Goal: Answer question/provide support: Share knowledge or assist other users

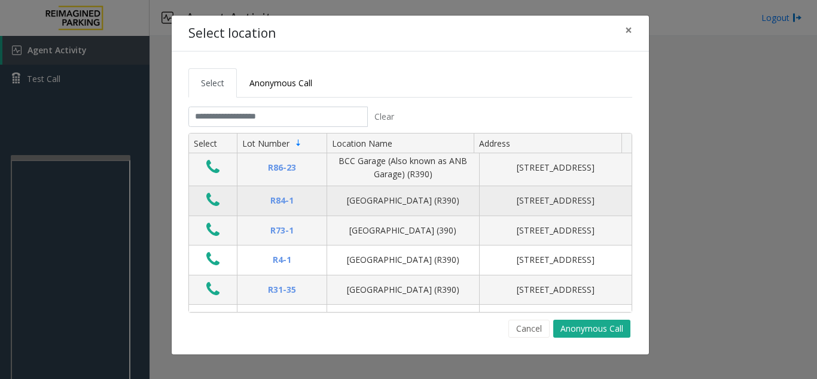
scroll to position [120, 0]
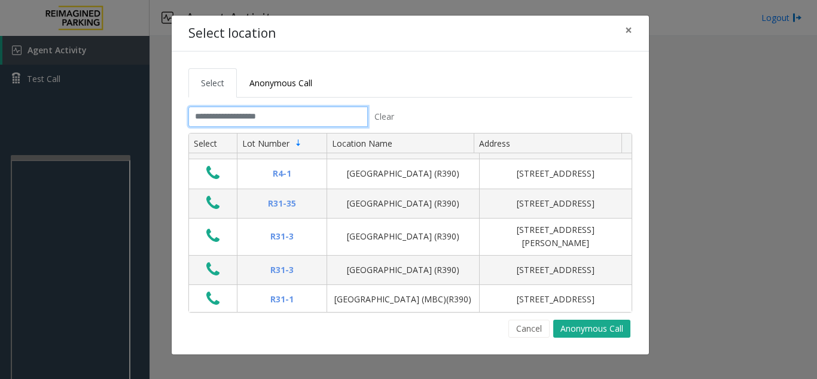
click at [211, 120] on input "text" at bounding box center [278, 117] width 180 height 20
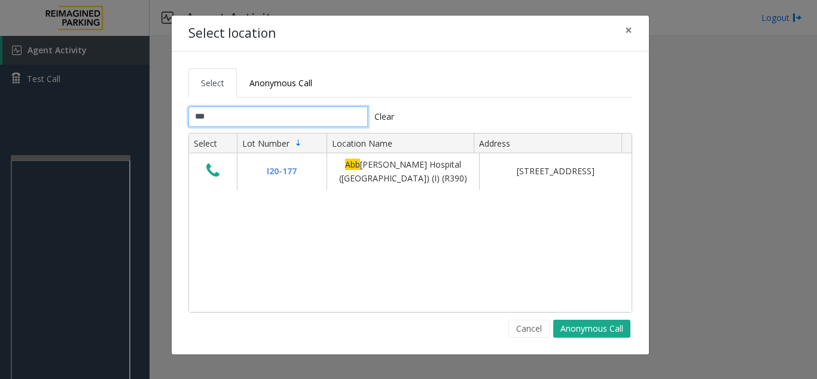
scroll to position [0, 0]
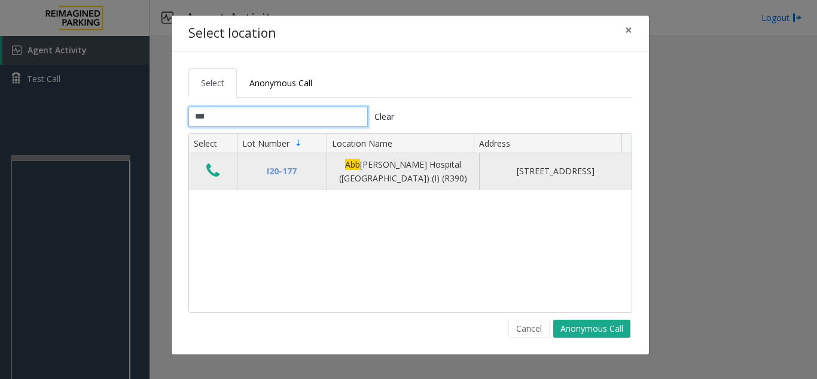
type input "***"
drag, startPoint x: 209, startPoint y: 172, endPoint x: 213, endPoint y: 180, distance: 8.8
click at [213, 178] on icon "Data table" at bounding box center [212, 170] width 13 height 17
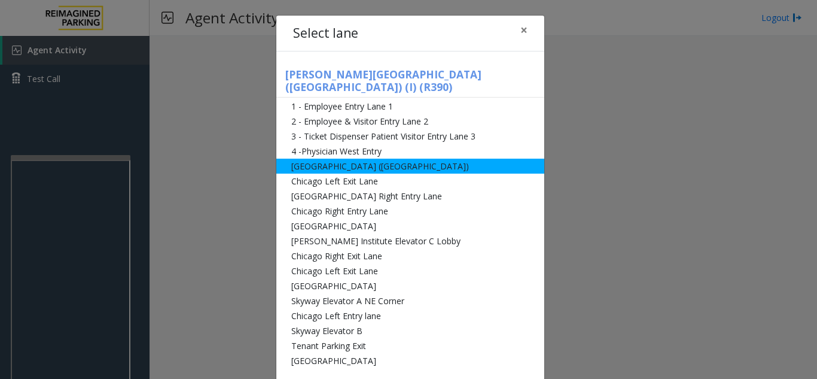
click at [299, 159] on li "[GEOGRAPHIC_DATA] ([GEOGRAPHIC_DATA])" at bounding box center [410, 166] width 268 height 15
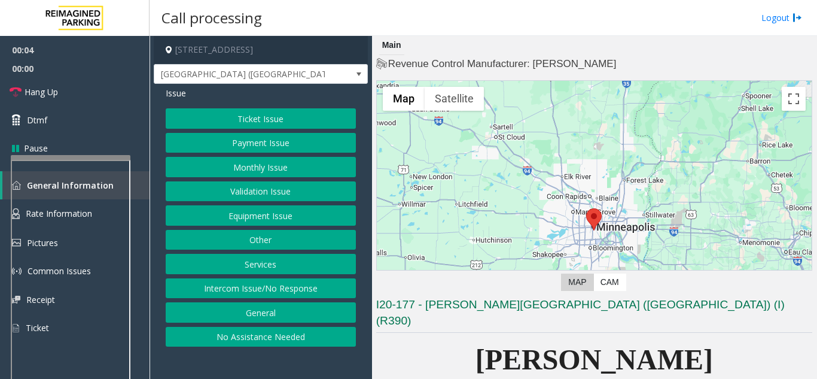
click at [276, 226] on div "Ticket Issue Payment Issue Monthly Issue Validation Issue Equipment Issue Other…" at bounding box center [261, 227] width 190 height 238
click at [270, 217] on button "Equipment Issue" at bounding box center [261, 215] width 190 height 20
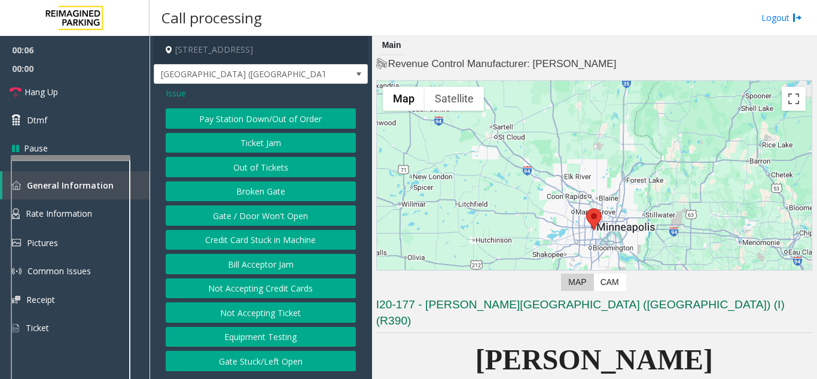
click at [248, 224] on button "Gate / Door Won't Open" at bounding box center [261, 215] width 190 height 20
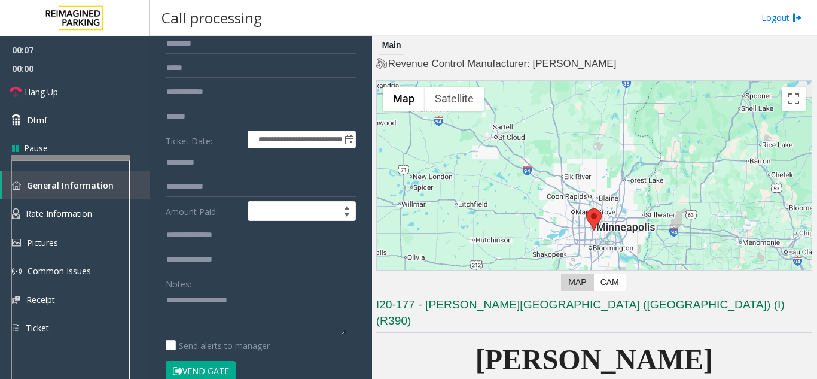
scroll to position [120, 0]
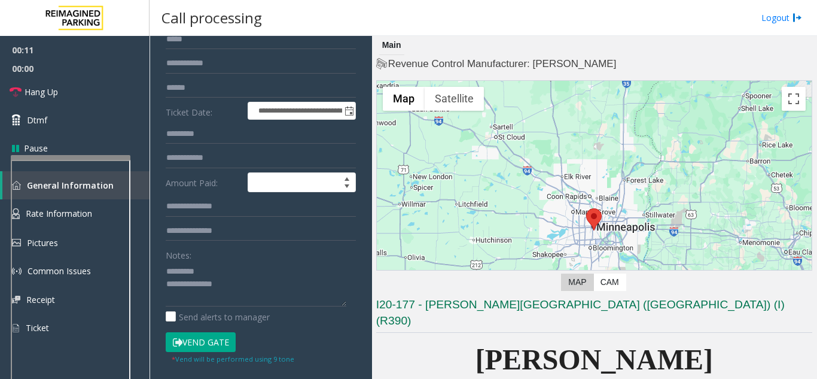
drag, startPoint x: 214, startPoint y: 326, endPoint x: 217, endPoint y: 339, distance: 12.9
click at [217, 333] on form "**********" at bounding box center [261, 185] width 190 height 360
click at [218, 340] on button "Vend Gate" at bounding box center [201, 342] width 70 height 20
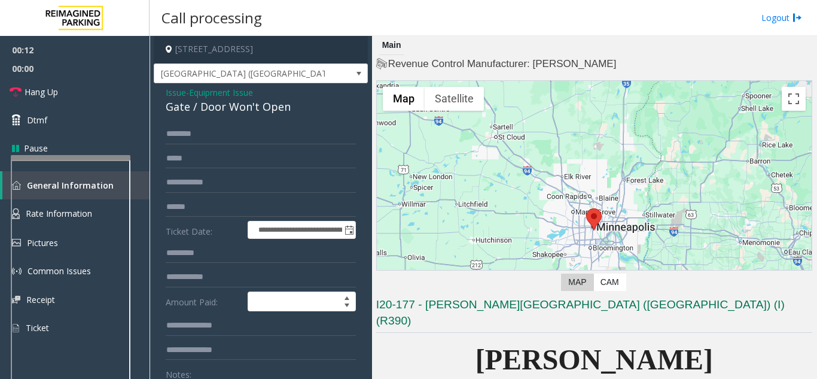
scroll to position [0, 0]
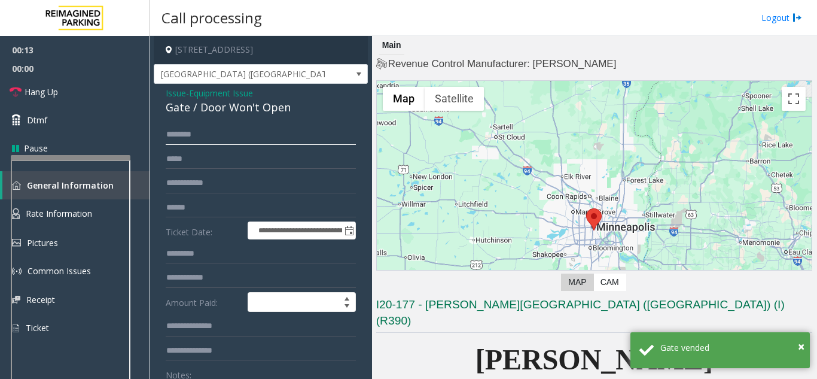
drag, startPoint x: 171, startPoint y: 130, endPoint x: 299, endPoint y: 153, distance: 129.5
click at [299, 153] on form "**********" at bounding box center [261, 314] width 190 height 381
click at [263, 107] on div "Gate / Door Won't Open" at bounding box center [261, 107] width 190 height 16
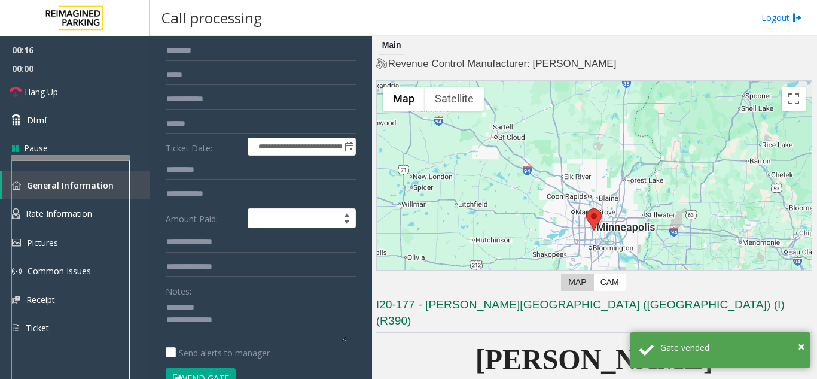
scroll to position [114, 0]
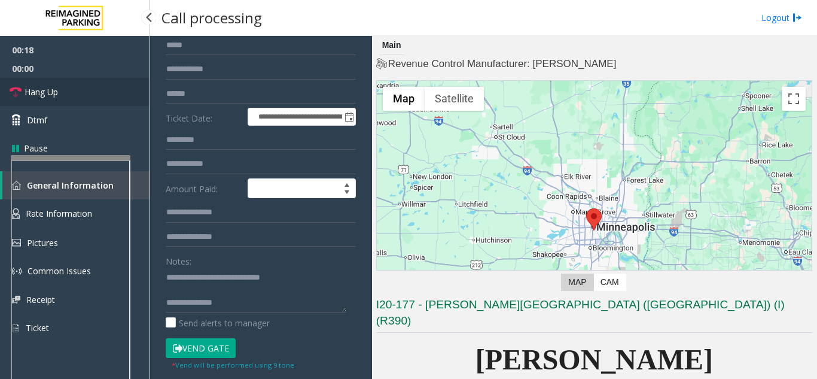
click at [47, 92] on span "Hang Up" at bounding box center [42, 92] width 34 height 13
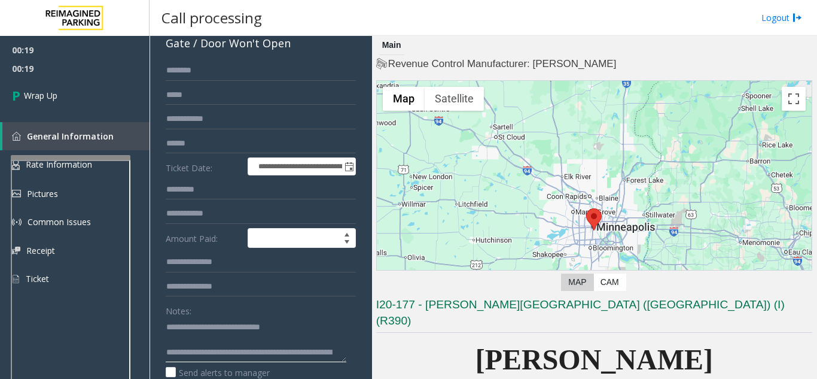
scroll to position [0, 0]
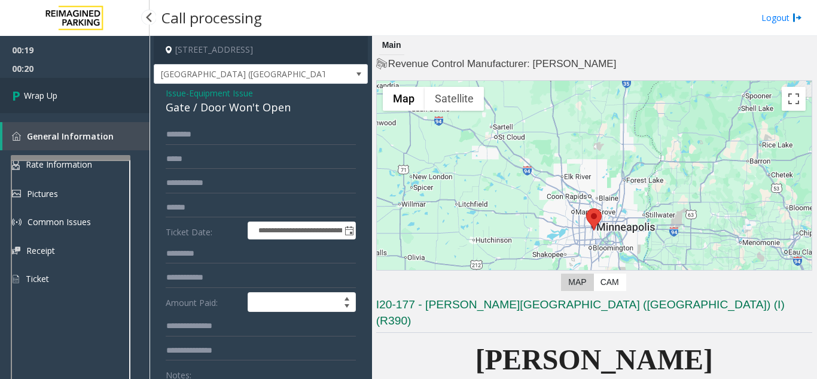
type textarea "**********"
click at [47, 109] on link "Wrap Up" at bounding box center [75, 95] width 150 height 35
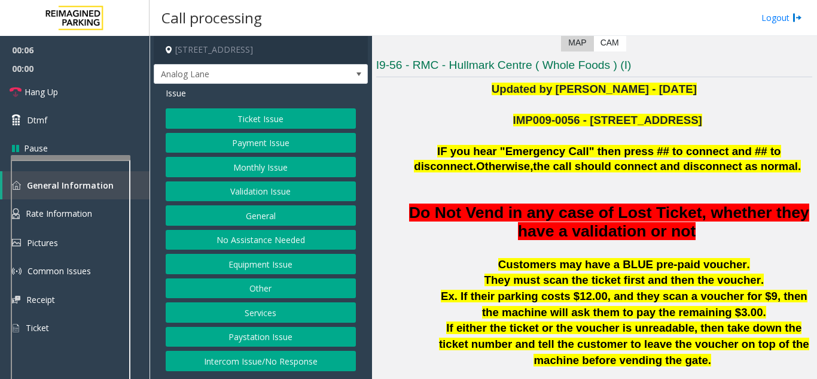
scroll to position [299, 0]
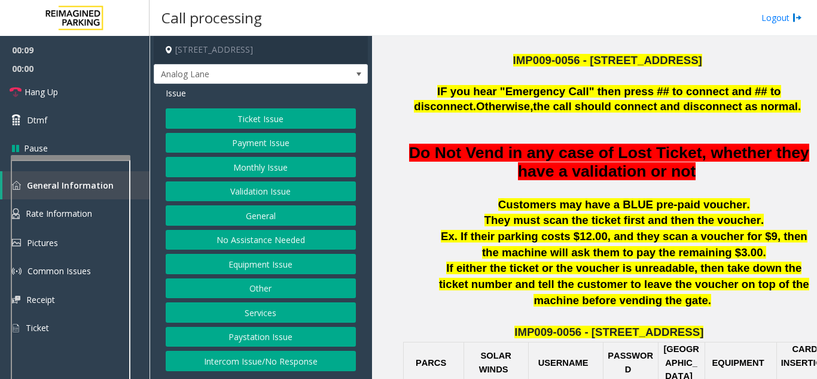
click at [267, 359] on button "Intercom Issue/No Response" at bounding box center [261, 361] width 190 height 20
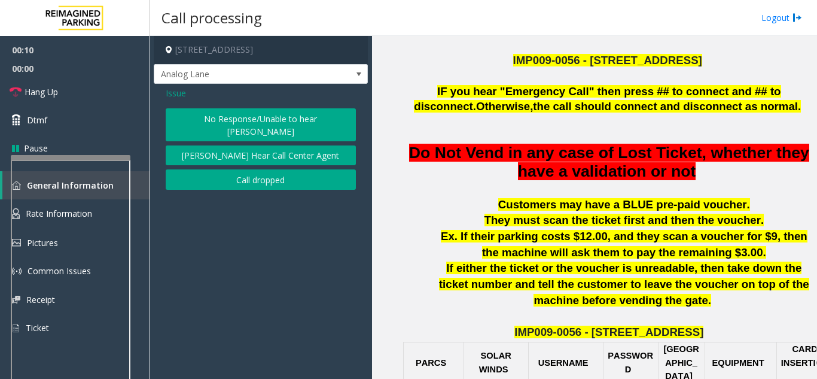
click at [309, 112] on button "No Response/Unable to hear [PERSON_NAME]" at bounding box center [261, 124] width 190 height 33
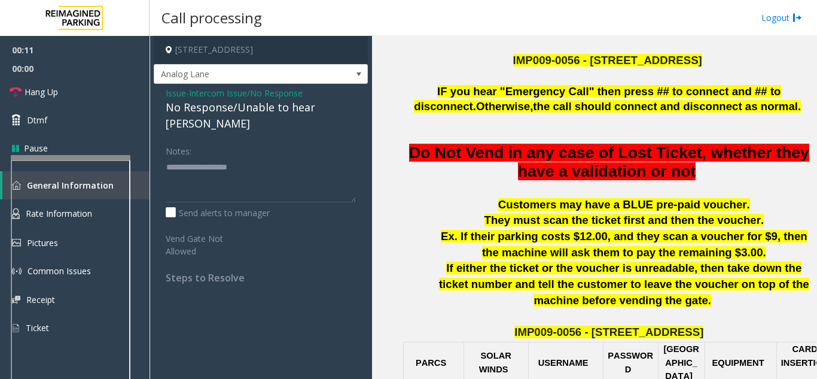
click at [265, 98] on span "Intercom Issue/No Response" at bounding box center [246, 93] width 114 height 13
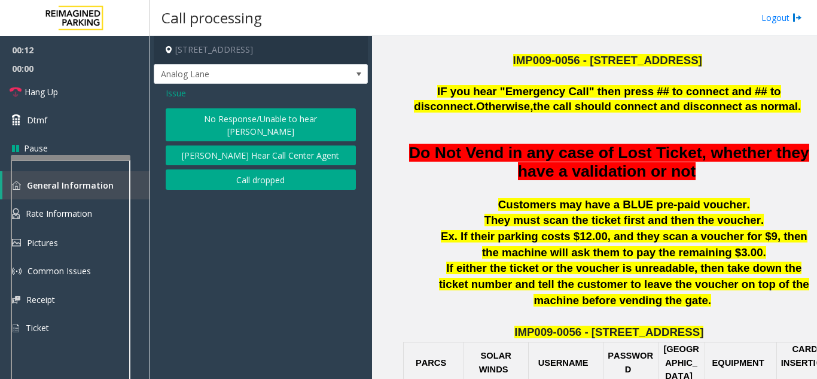
click at [265, 98] on div "Issue" at bounding box center [261, 93] width 190 height 13
click at [257, 111] on button "No Response/Unable to hear [PERSON_NAME]" at bounding box center [261, 124] width 190 height 33
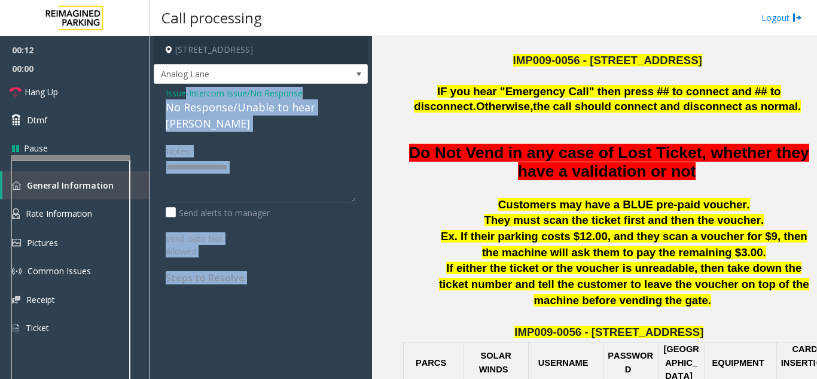
click at [254, 110] on div "No Response/Unable to hear [PERSON_NAME]" at bounding box center [261, 115] width 190 height 32
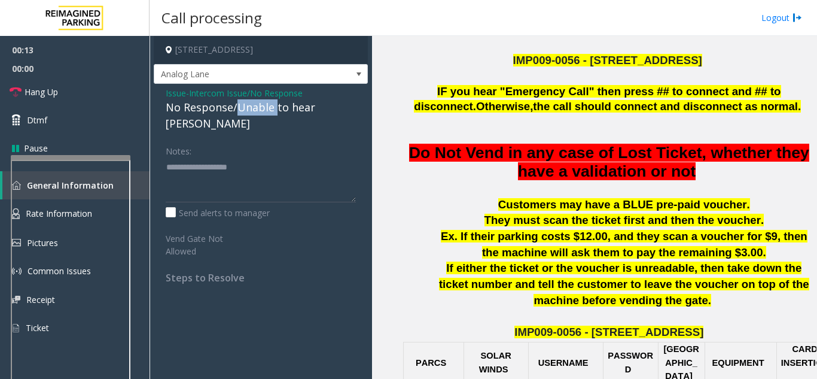
click at [254, 110] on div "No Response/Unable to hear [PERSON_NAME]" at bounding box center [261, 115] width 190 height 32
click at [251, 108] on div "No Response/Unable to hear [PERSON_NAME]" at bounding box center [261, 115] width 190 height 32
click at [248, 106] on div "No Response/Unable to hear [PERSON_NAME]" at bounding box center [261, 115] width 190 height 32
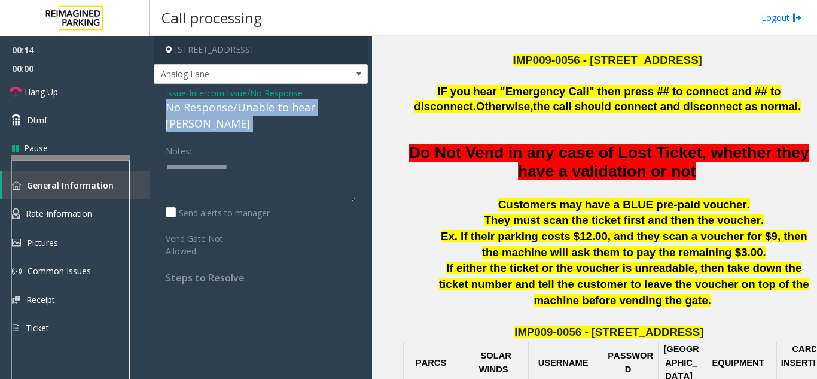
click at [248, 106] on div "No Response/Unable to hear [PERSON_NAME]" at bounding box center [261, 115] width 190 height 32
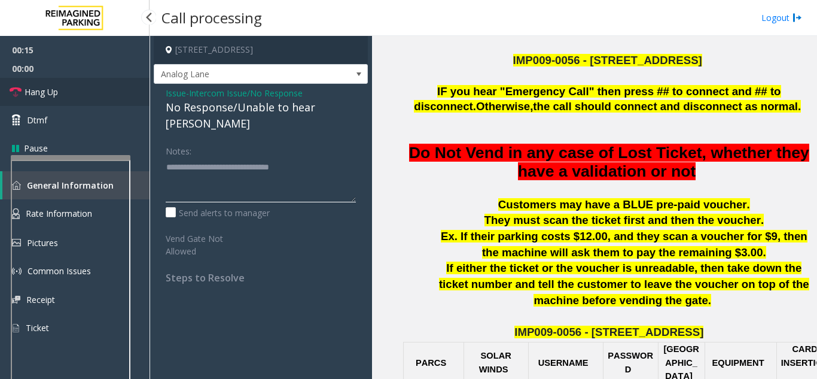
type textarea "**********"
click at [95, 85] on link "Hang Up" at bounding box center [75, 92] width 150 height 28
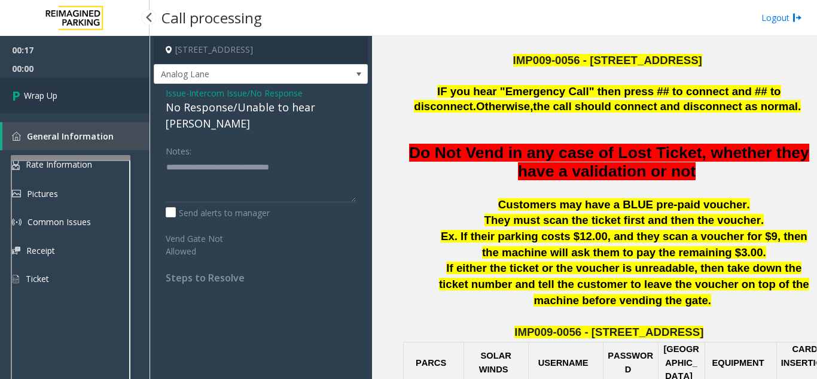
click at [95, 85] on link "Wrap Up" at bounding box center [75, 95] width 150 height 35
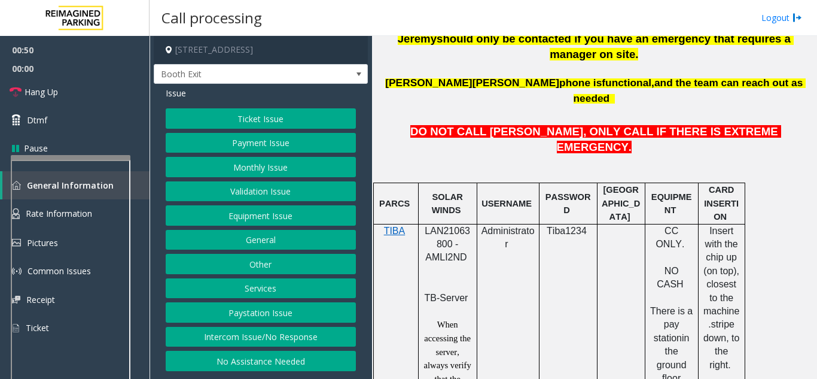
scroll to position [598, 0]
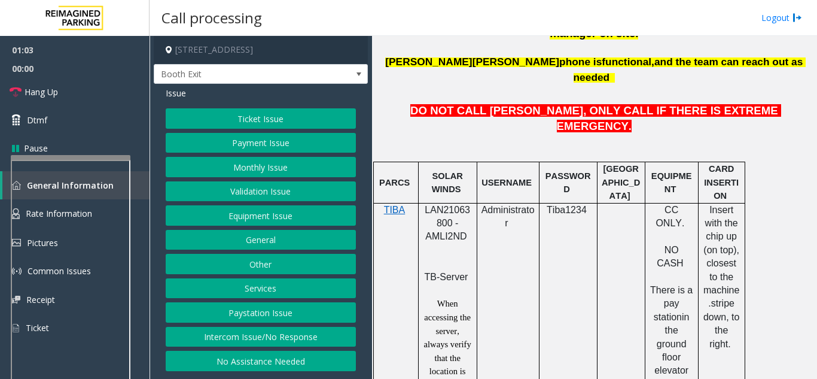
click at [269, 142] on button "Payment Issue" at bounding box center [261, 143] width 190 height 20
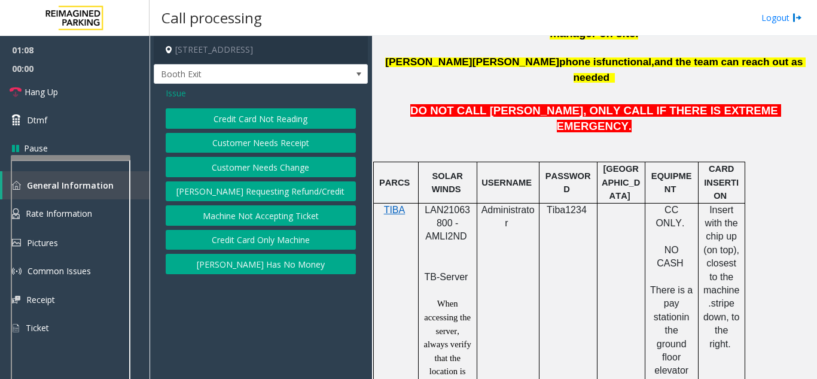
click at [285, 121] on button "Credit Card Not Reading" at bounding box center [261, 118] width 190 height 20
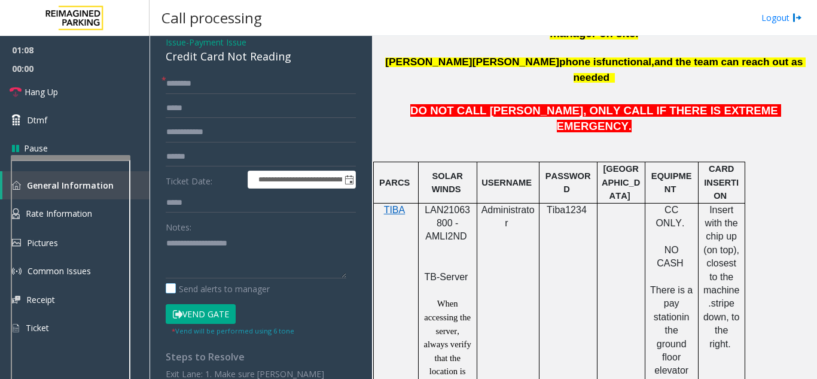
scroll to position [120, 0]
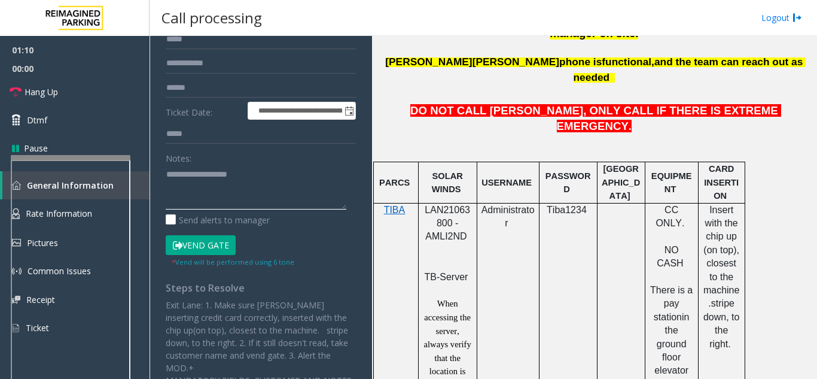
paste textarea "**********"
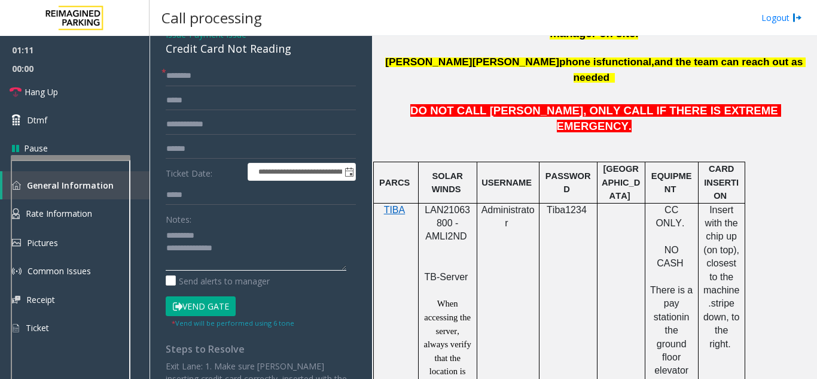
scroll to position [0, 0]
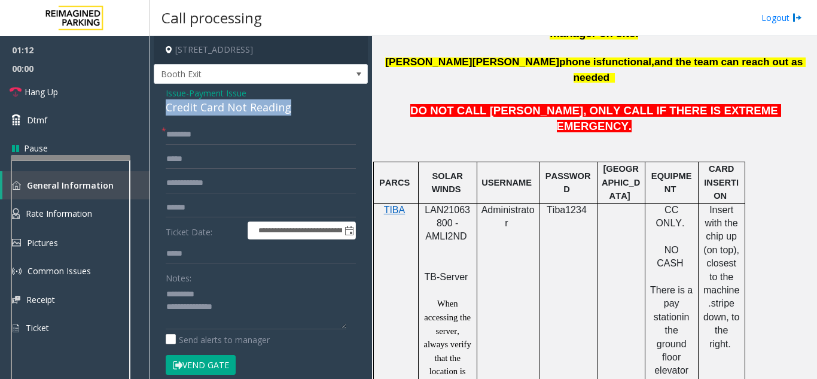
drag, startPoint x: 165, startPoint y: 108, endPoint x: 293, endPoint y: 104, distance: 128.1
click at [293, 104] on div "**********" at bounding box center [261, 301] width 214 height 434
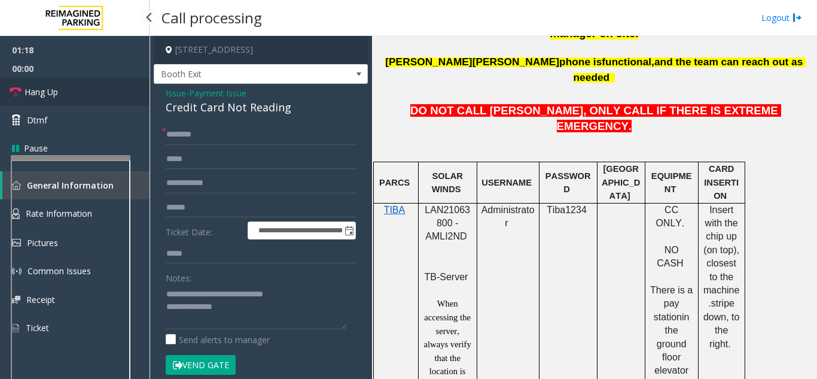
click at [95, 99] on link "Hang Up" at bounding box center [75, 92] width 150 height 28
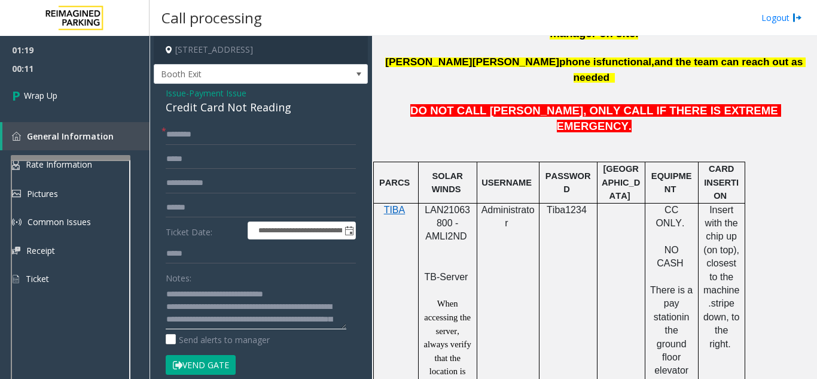
type textarea "**********"
click at [178, 139] on input "text" at bounding box center [261, 134] width 190 height 20
type input "*"
type input "**"
click at [87, 82] on link "Wrap Up" at bounding box center [75, 95] width 150 height 35
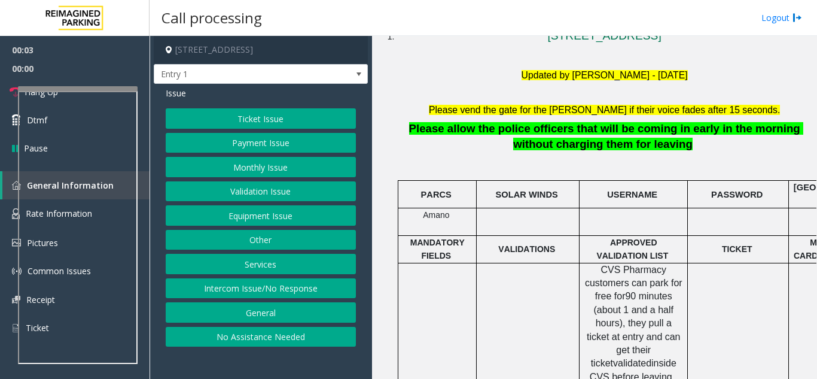
scroll to position [299, 0]
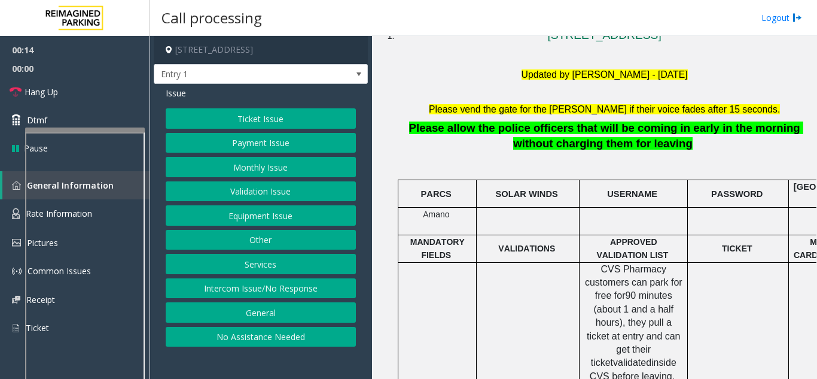
click at [74, 132] on div at bounding box center [85, 129] width 120 height 5
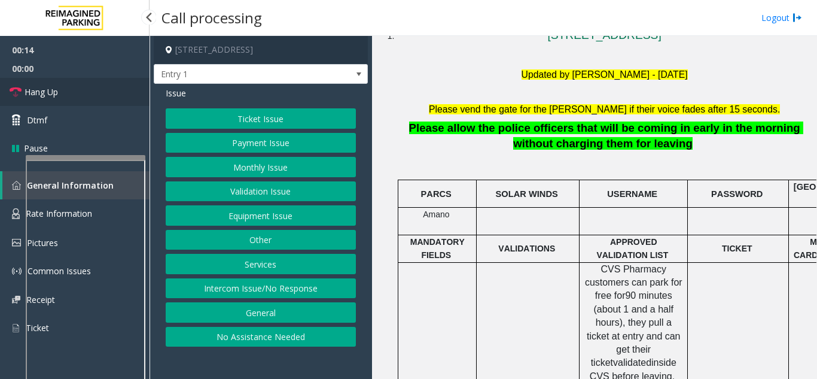
click at [60, 86] on link "Hang Up" at bounding box center [75, 92] width 150 height 28
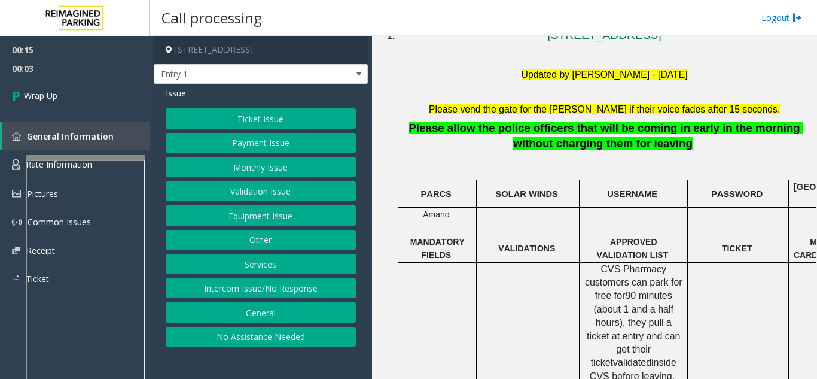
click at [308, 284] on button "Intercom Issue/No Response" at bounding box center [261, 288] width 190 height 20
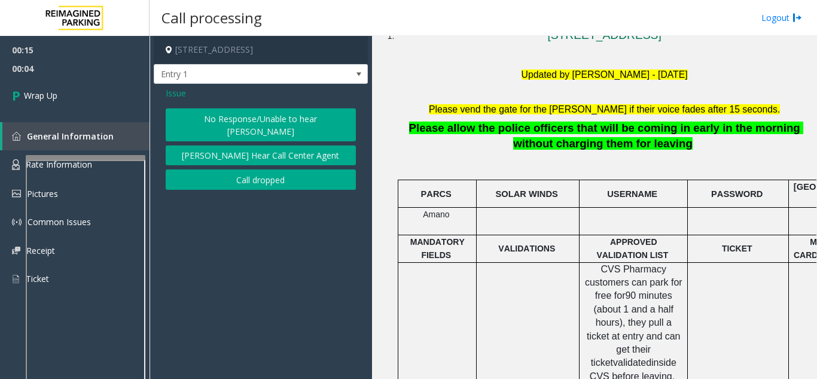
click at [271, 117] on button "No Response/Unable to hear [PERSON_NAME]" at bounding box center [261, 124] width 190 height 33
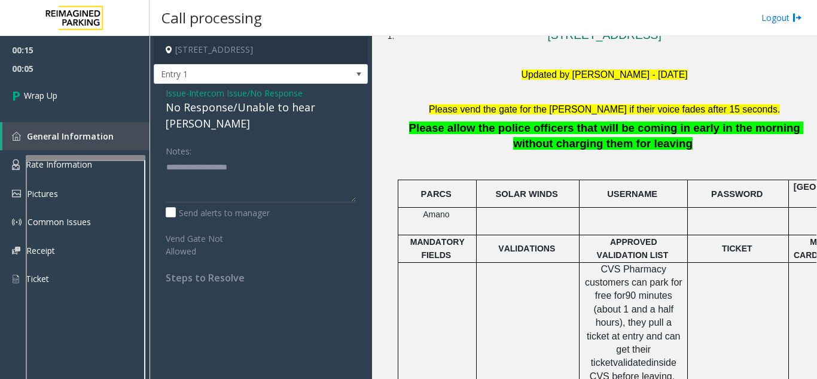
click at [233, 114] on div "No Response/Unable to hear [PERSON_NAME]" at bounding box center [261, 115] width 190 height 32
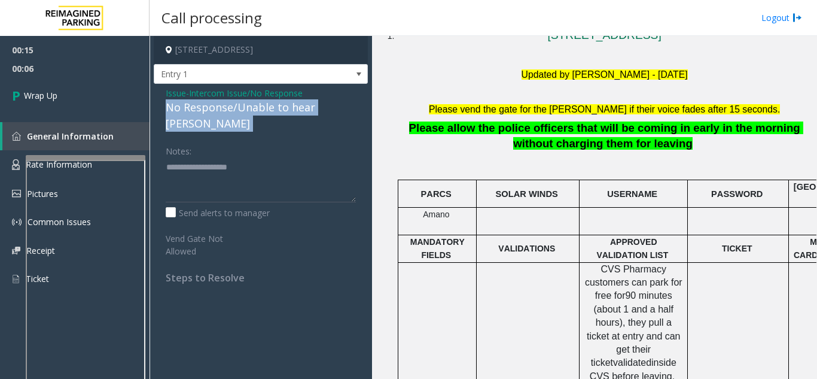
click at [238, 115] on div "No Response/Unable to hear [PERSON_NAME]" at bounding box center [261, 115] width 190 height 32
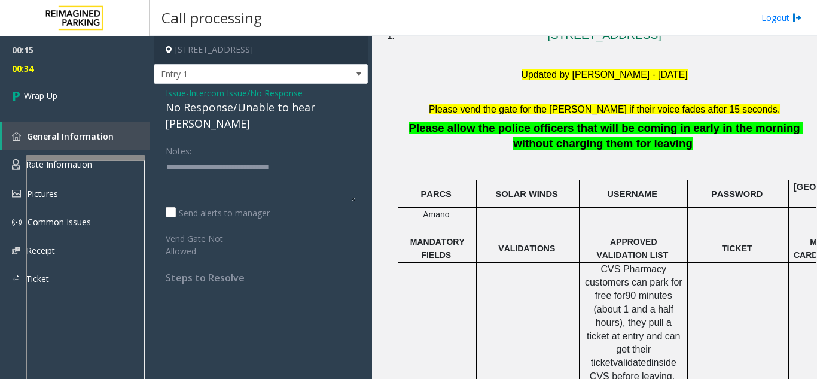
type textarea "**********"
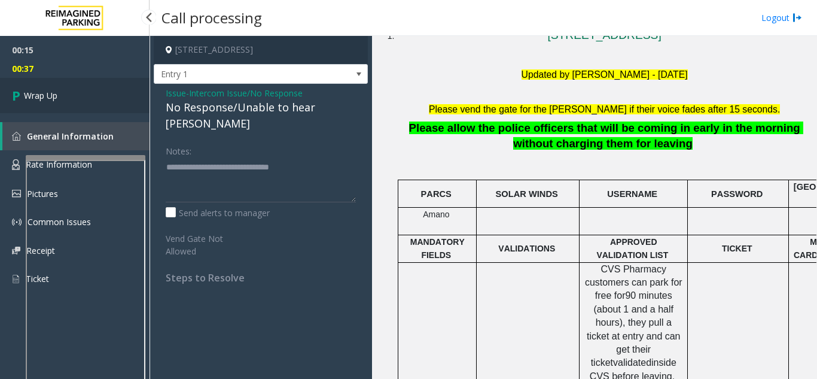
click at [71, 108] on link "Wrap Up" at bounding box center [75, 95] width 150 height 35
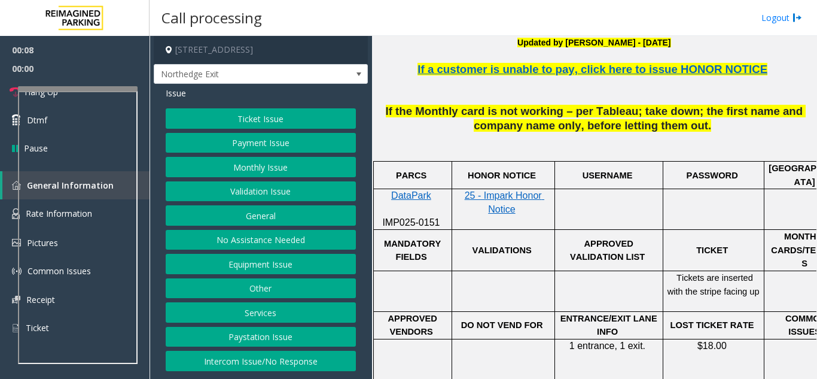
scroll to position [299, 0]
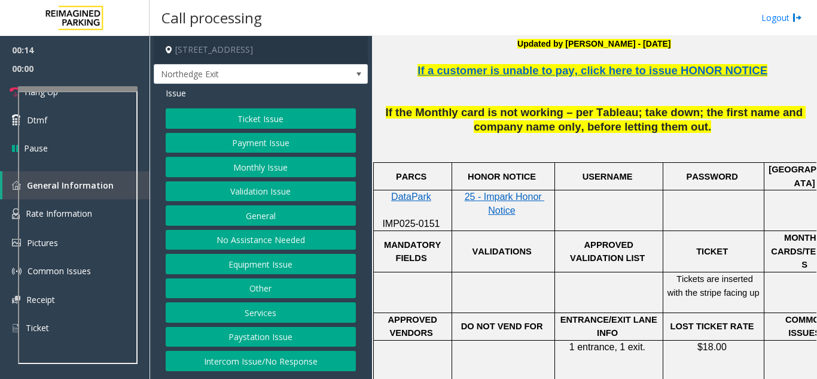
click at [281, 164] on button "Monthly Issue" at bounding box center [261, 167] width 190 height 20
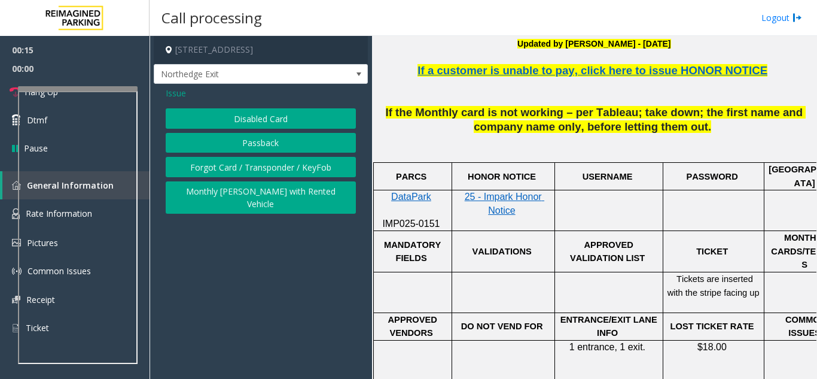
click at [230, 121] on button "Disabled Card" at bounding box center [261, 118] width 190 height 20
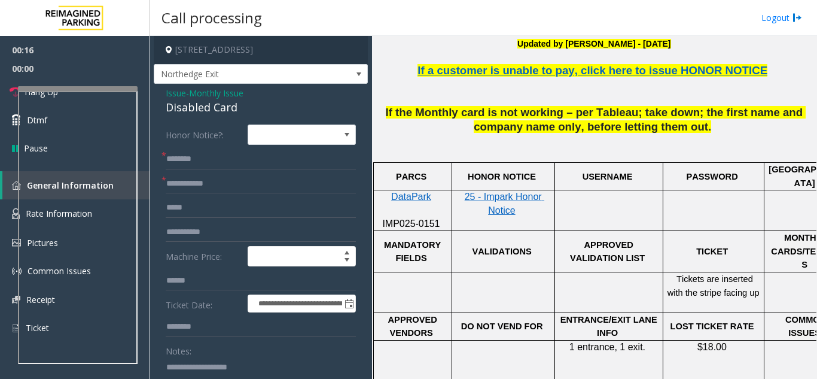
scroll to position [60, 0]
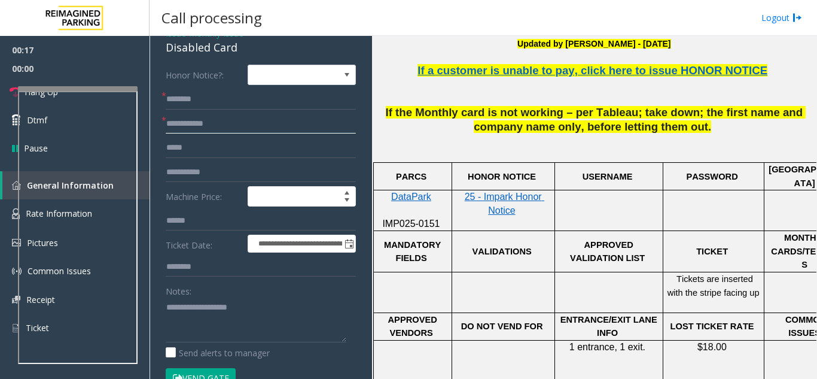
click at [212, 122] on input "text" at bounding box center [261, 124] width 190 height 20
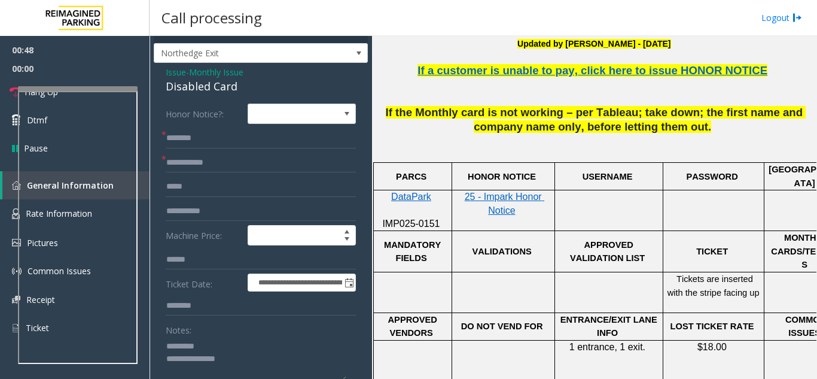
scroll to position [0, 0]
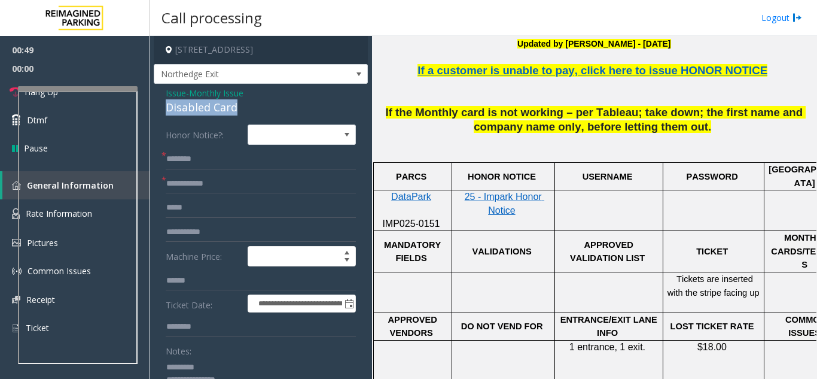
drag, startPoint x: 162, startPoint y: 105, endPoint x: 207, endPoint y: 110, distance: 45.8
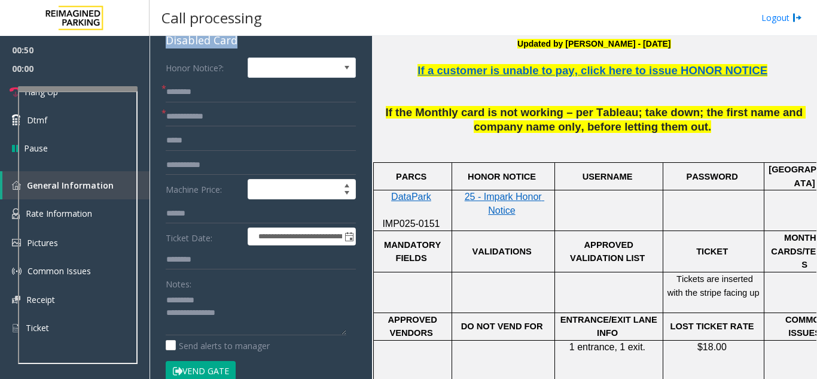
scroll to position [99, 0]
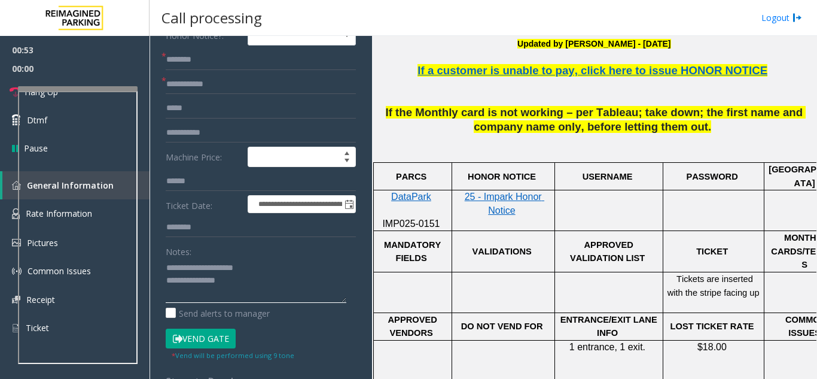
type textarea "**********"
click at [190, 89] on input "text" at bounding box center [261, 84] width 190 height 20
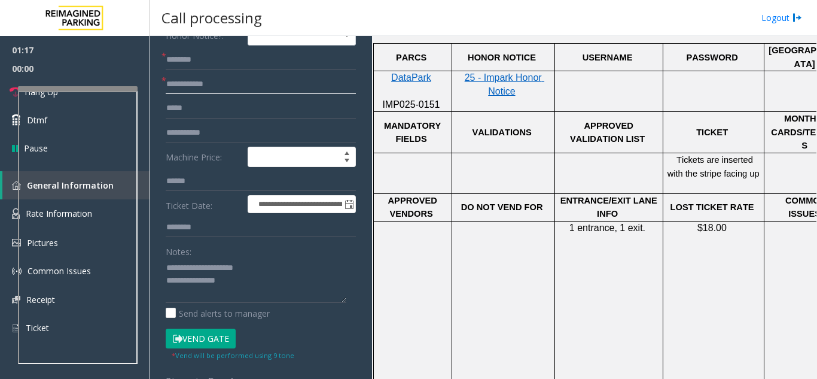
scroll to position [419, 0]
click at [244, 284] on textarea at bounding box center [256, 280] width 181 height 45
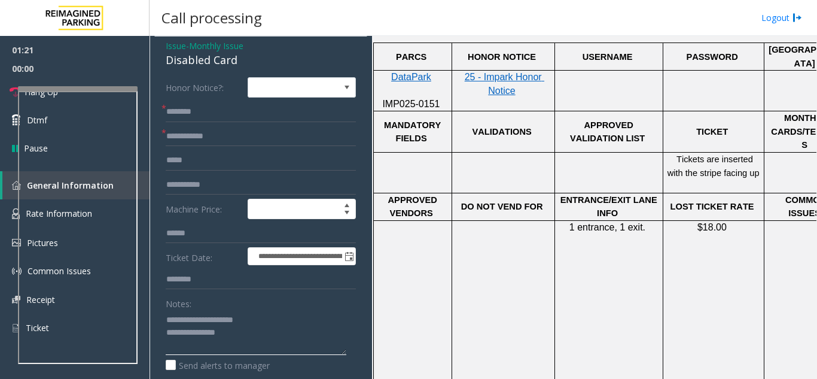
scroll to position [0, 0]
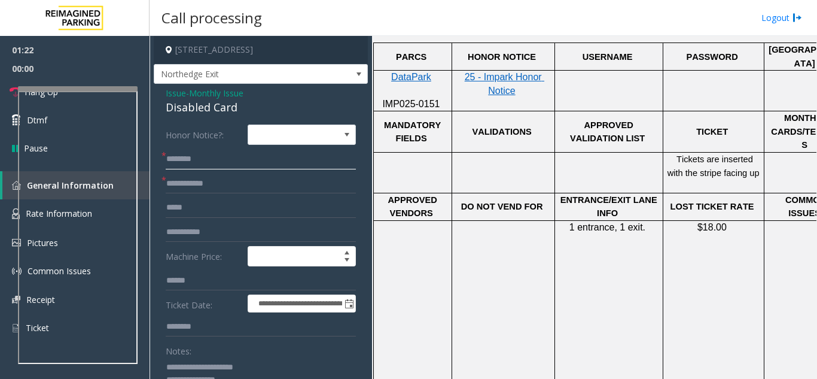
click at [184, 165] on input "text" at bounding box center [261, 159] width 190 height 20
type input "**"
click at [264, 190] on input "text" at bounding box center [261, 184] width 190 height 20
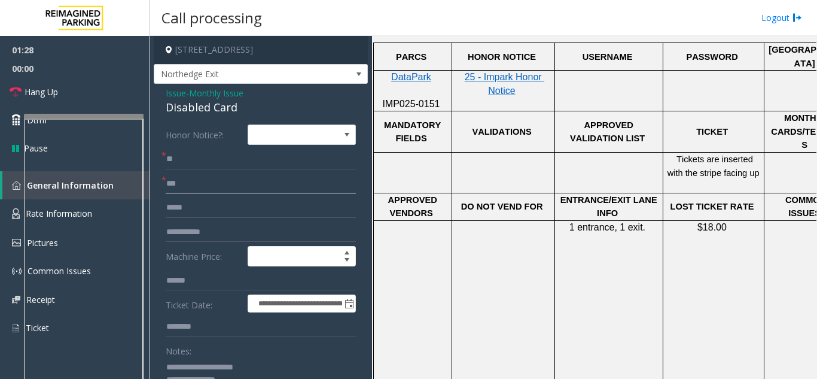
click at [77, 118] on div at bounding box center [84, 116] width 120 height 5
type input "**"
click at [68, 92] on link "Hang Up" at bounding box center [75, 92] width 150 height 28
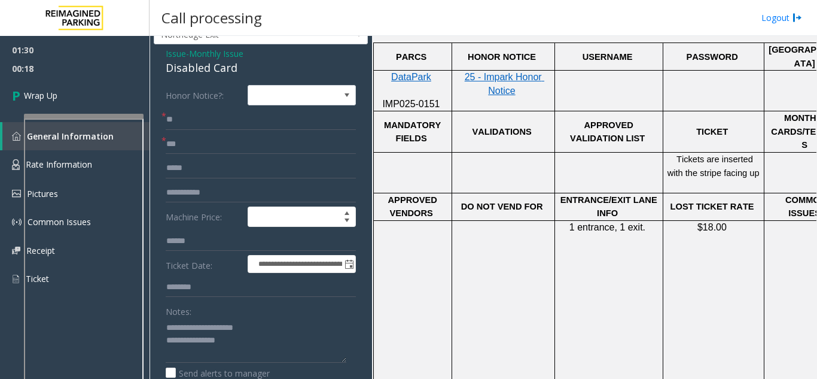
scroll to position [60, 0]
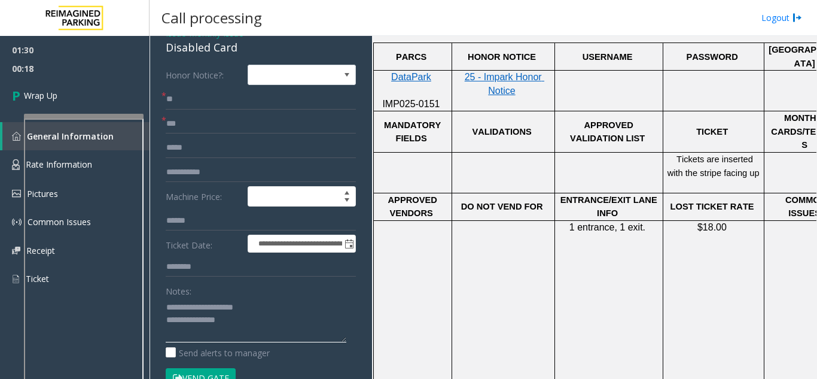
click at [225, 318] on textarea at bounding box center [256, 319] width 181 height 45
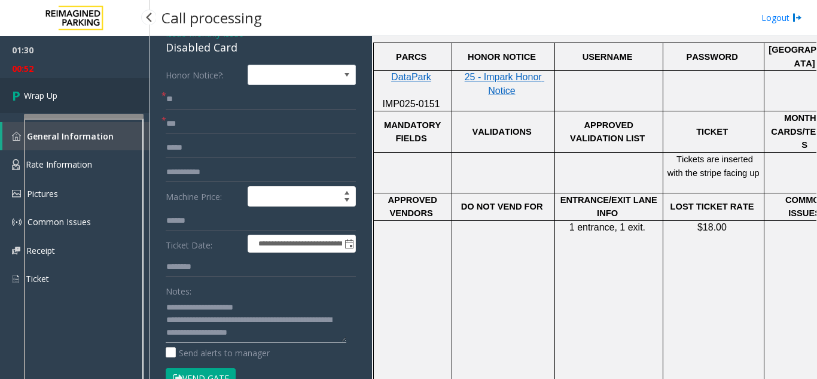
type textarea "**********"
click at [105, 102] on link "Wrap Up" at bounding box center [75, 95] width 150 height 35
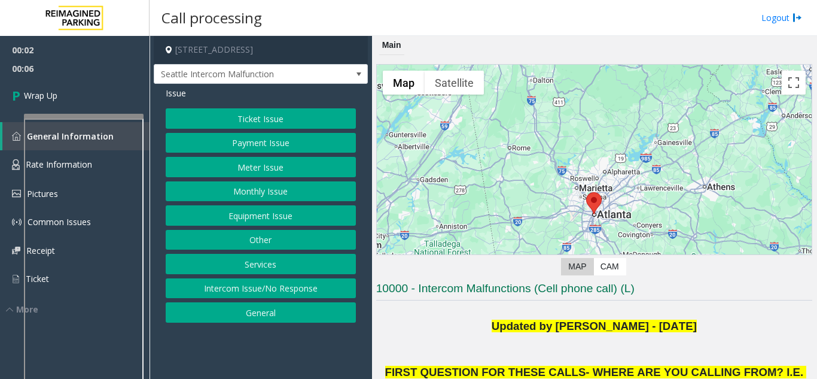
drag, startPoint x: 287, startPoint y: 273, endPoint x: 289, endPoint y: 224, distance: 48.5
click at [289, 224] on div "Ticket Issue Payment Issue Meter Issue Monthly Issue Equipment Issue Other Serv…" at bounding box center [261, 215] width 190 height 214
click at [289, 218] on button "Equipment Issue" at bounding box center [261, 215] width 190 height 20
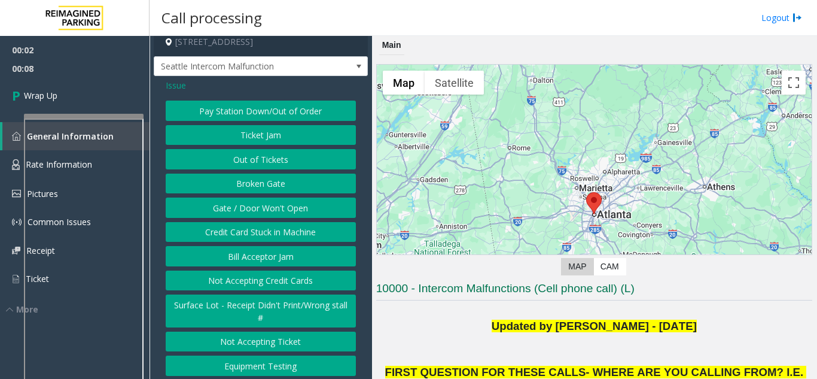
scroll to position [21, 0]
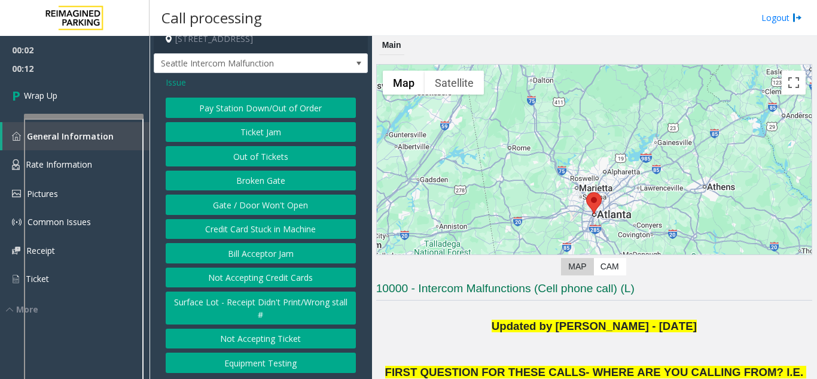
drag, startPoint x: 174, startPoint y: 83, endPoint x: 174, endPoint y: 104, distance: 20.9
click at [175, 83] on span "Issue" at bounding box center [176, 82] width 20 height 13
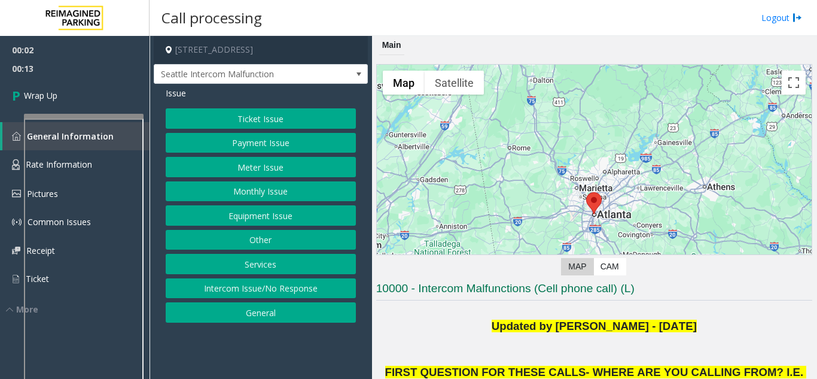
click at [271, 287] on button "Intercom Issue/No Response" at bounding box center [261, 288] width 190 height 20
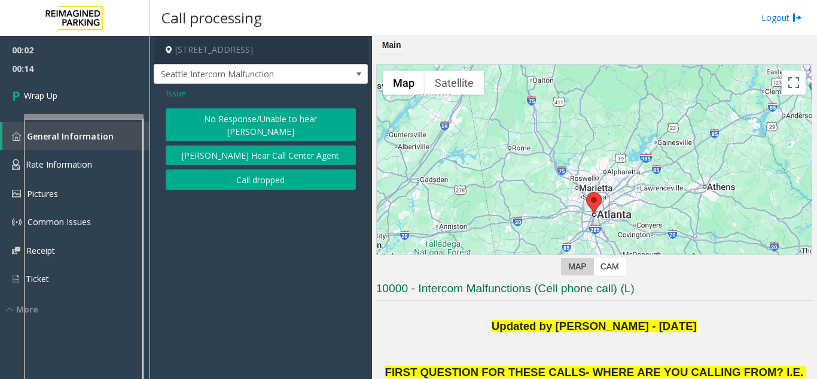
click at [247, 173] on button "Call dropped" at bounding box center [261, 179] width 190 height 20
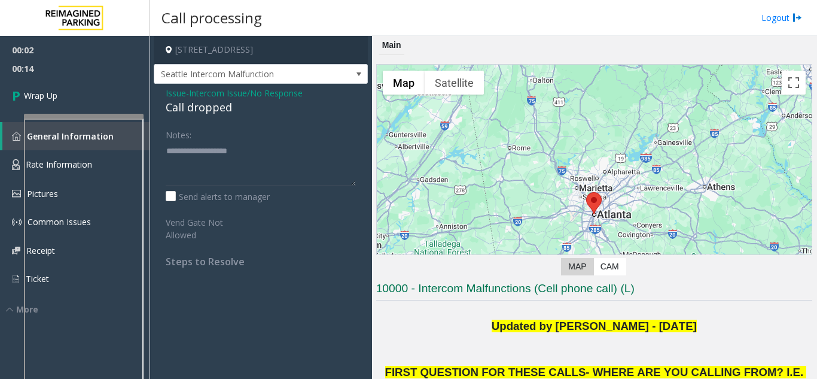
click at [191, 117] on div "Issue - Intercom Issue/No Response Call dropped Notes: Send alerts to manager V…" at bounding box center [261, 182] width 214 height 196
click at [193, 117] on div "Issue - Intercom Issue/No Response Call dropped Notes: Send alerts to manager V…" at bounding box center [261, 182] width 214 height 196
click at [180, 108] on div "Call dropped" at bounding box center [261, 107] width 190 height 16
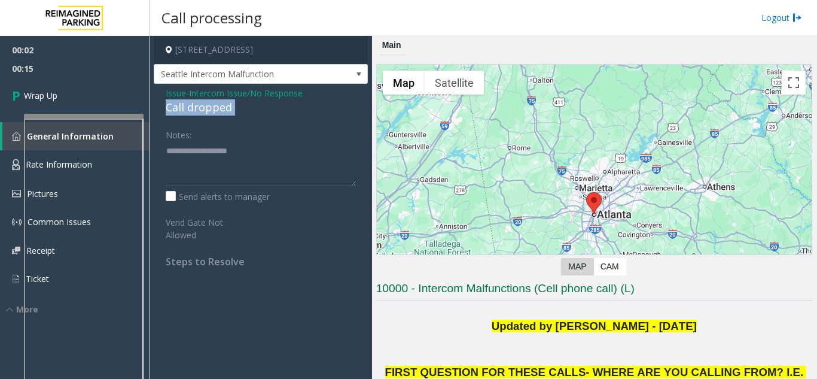
click at [180, 108] on div "Call dropped" at bounding box center [261, 107] width 190 height 16
click at [172, 160] on textarea at bounding box center [261, 163] width 190 height 45
click at [169, 153] on textarea at bounding box center [261, 163] width 190 height 45
click at [166, 153] on textarea at bounding box center [261, 163] width 190 height 45
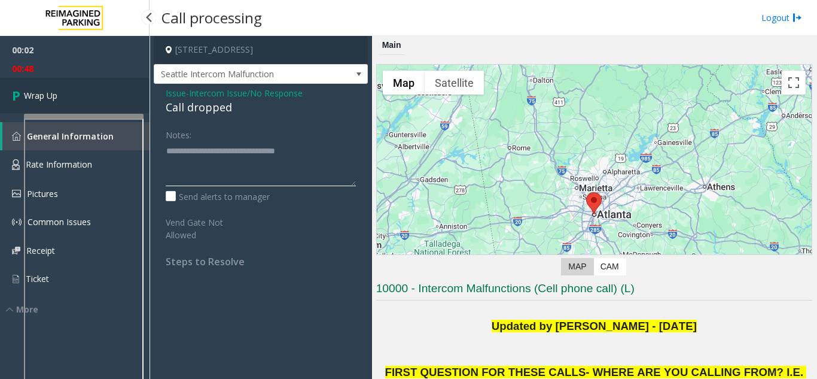
type textarea "**********"
click at [60, 90] on link "Wrap Up" at bounding box center [75, 95] width 150 height 35
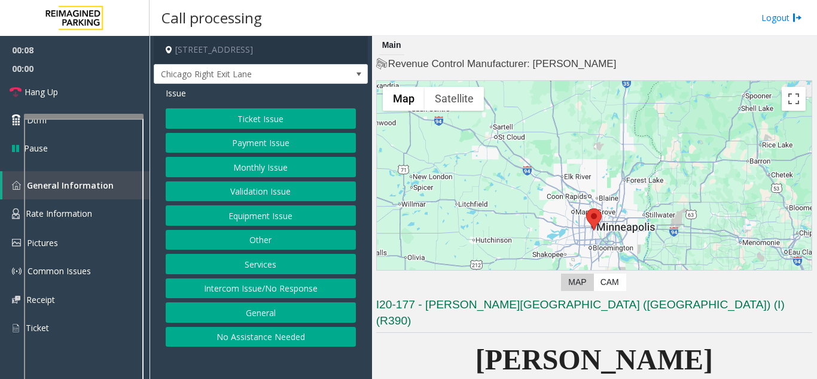
click at [316, 188] on button "Validation Issue" at bounding box center [261, 191] width 190 height 20
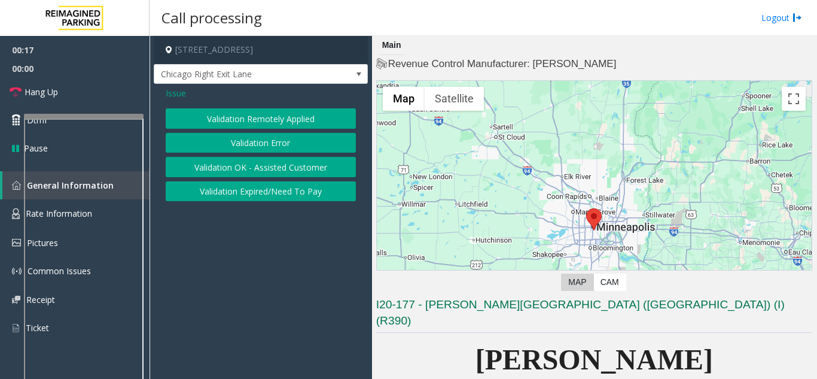
click at [179, 92] on span "Issue" at bounding box center [176, 93] width 20 height 13
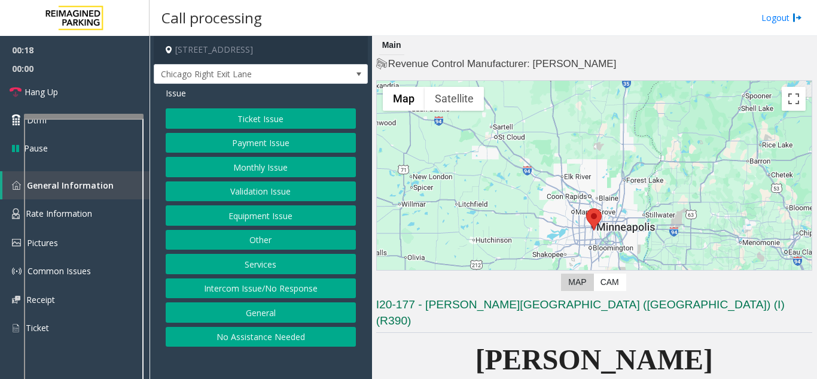
click at [250, 163] on button "Monthly Issue" at bounding box center [261, 167] width 190 height 20
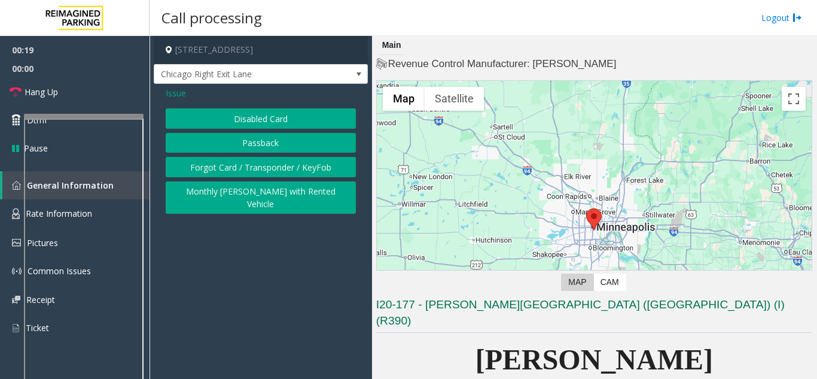
click at [238, 116] on button "Disabled Card" at bounding box center [261, 118] width 190 height 20
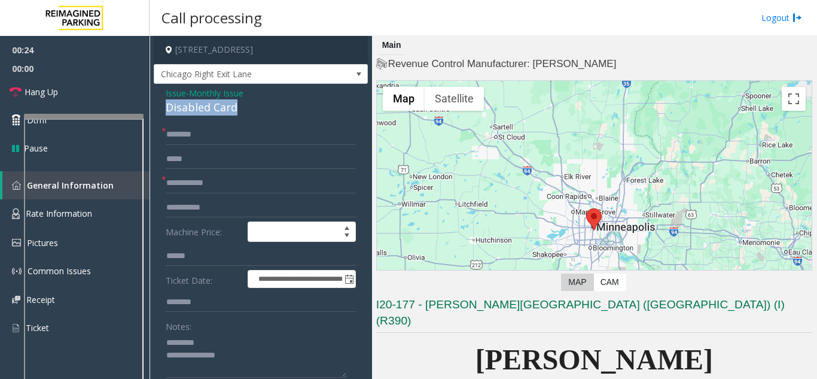
drag, startPoint x: 165, startPoint y: 113, endPoint x: 235, endPoint y: 113, distance: 70.0
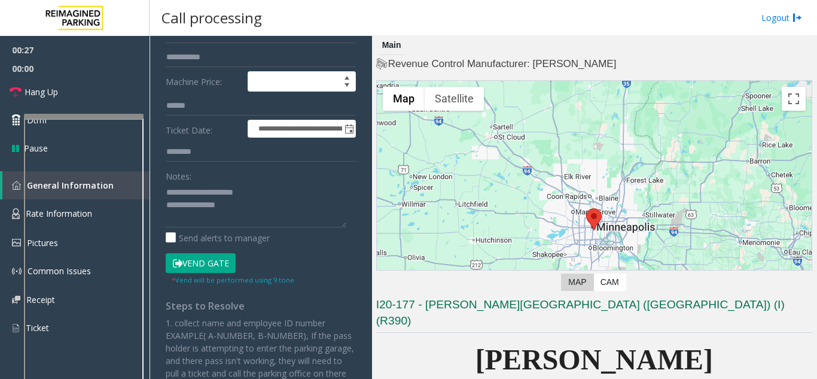
click at [206, 263] on button "Vend Gate" at bounding box center [201, 263] width 70 height 20
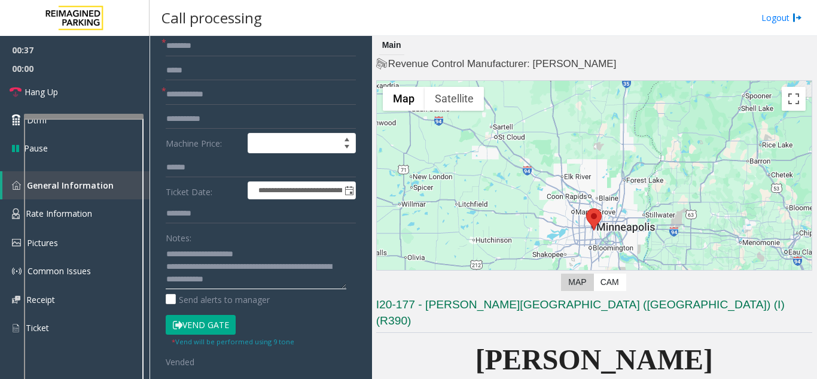
scroll to position [13, 0]
click at [272, 273] on textarea at bounding box center [256, 266] width 181 height 45
click at [279, 278] on textarea at bounding box center [256, 266] width 181 height 45
click at [277, 266] on textarea at bounding box center [256, 266] width 181 height 45
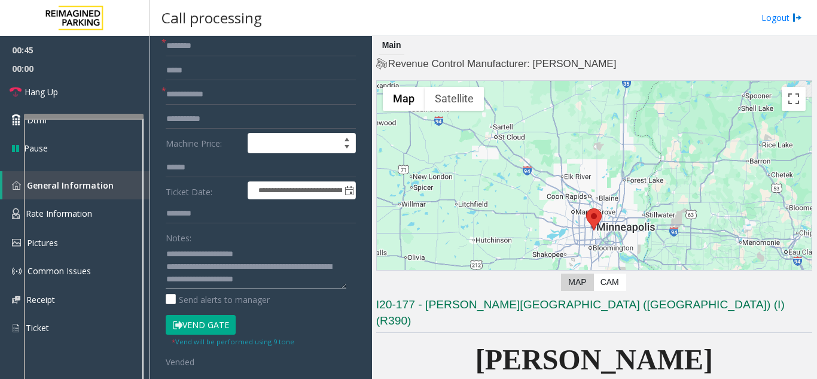
type textarea "**********"
click at [206, 89] on input "text" at bounding box center [261, 94] width 190 height 20
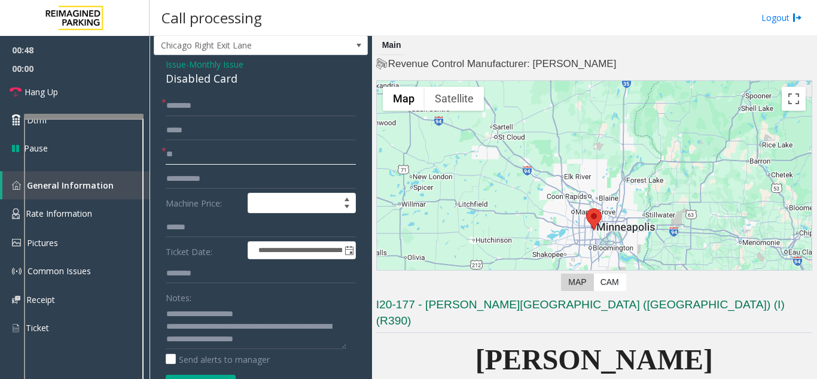
type input "**"
click at [221, 113] on input "text" at bounding box center [261, 106] width 190 height 20
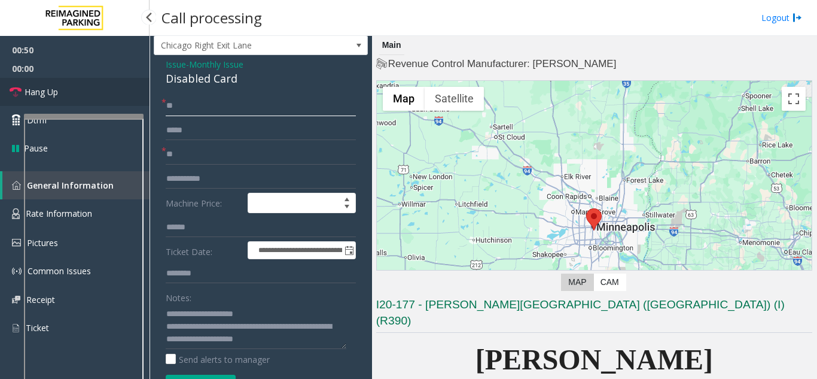
type input "**"
click at [77, 101] on link "Hang Up" at bounding box center [75, 92] width 150 height 28
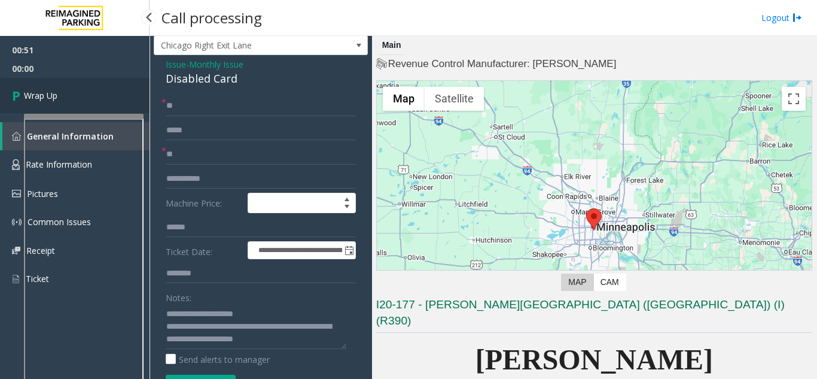
click at [77, 101] on link "Wrap Up" at bounding box center [75, 95] width 150 height 35
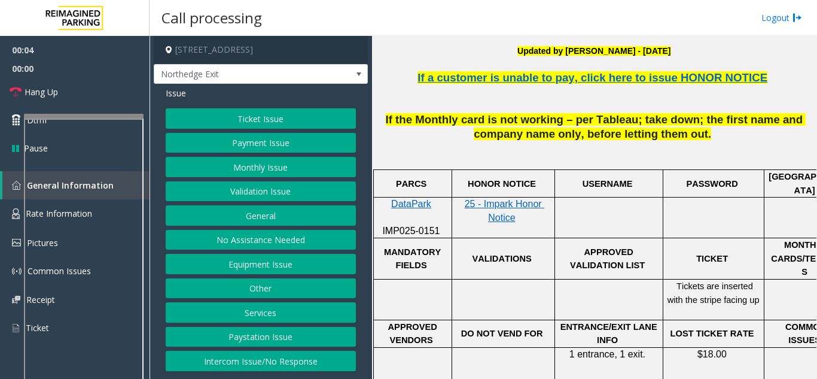
scroll to position [299, 0]
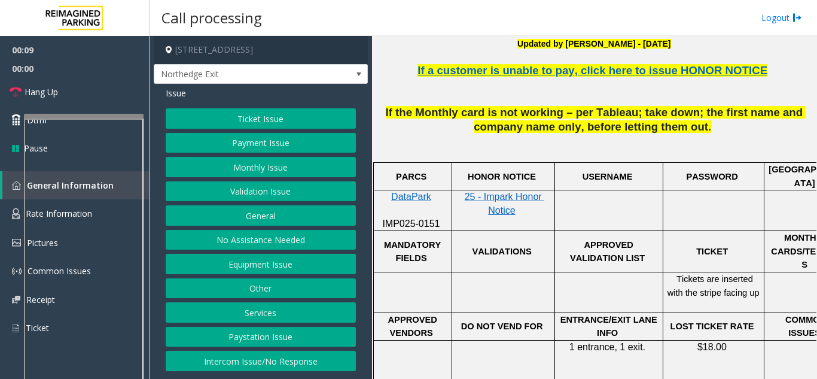
click at [259, 171] on button "Monthly Issue" at bounding box center [261, 167] width 190 height 20
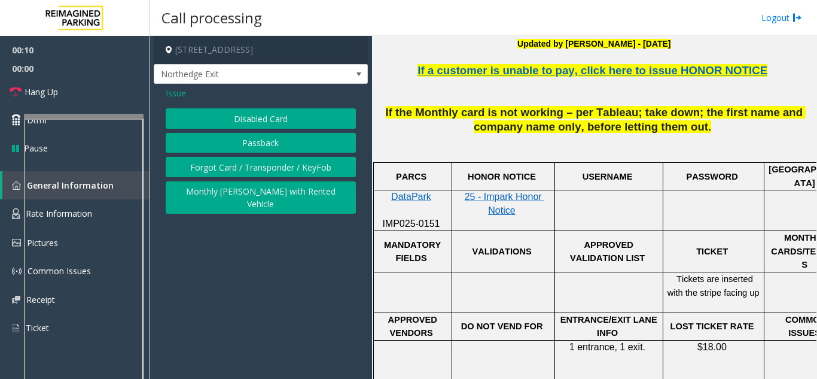
click at [253, 117] on button "Disabled Card" at bounding box center [261, 118] width 190 height 20
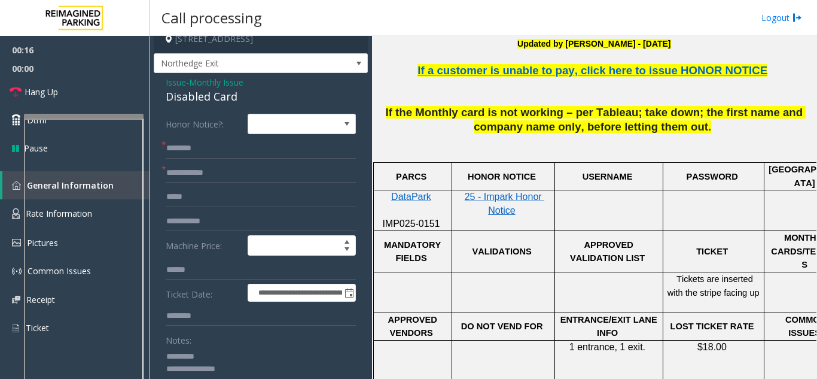
scroll to position [10, 0]
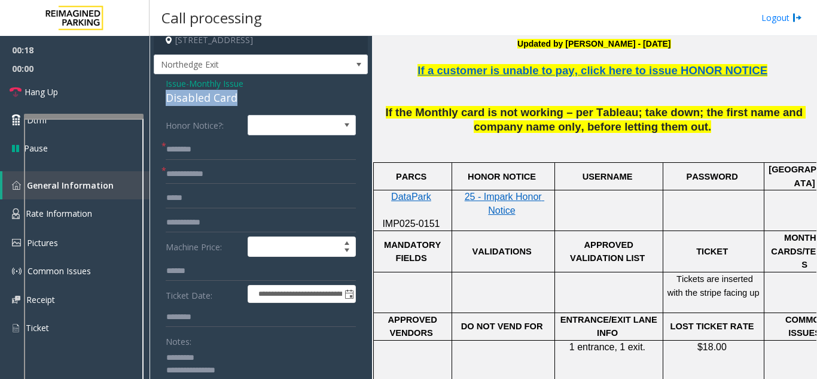
drag, startPoint x: 158, startPoint y: 95, endPoint x: 241, endPoint y: 104, distance: 83.7
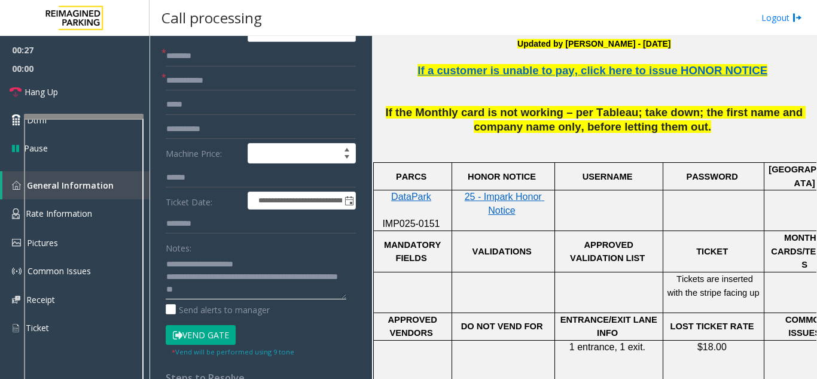
scroll to position [160, 0]
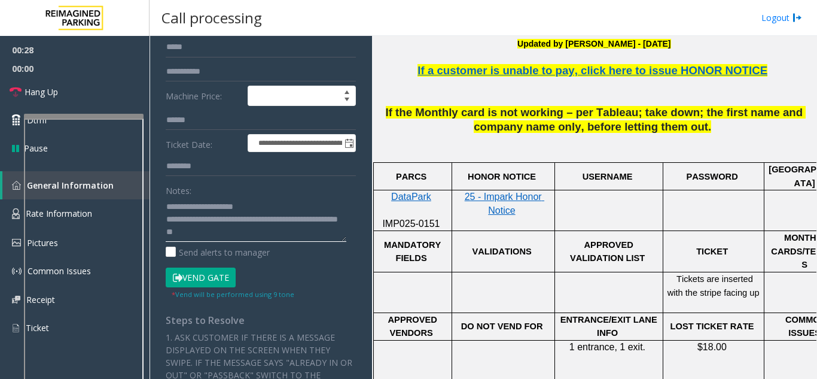
type textarea "**********"
click at [224, 275] on button "Vend Gate" at bounding box center [201, 277] width 70 height 20
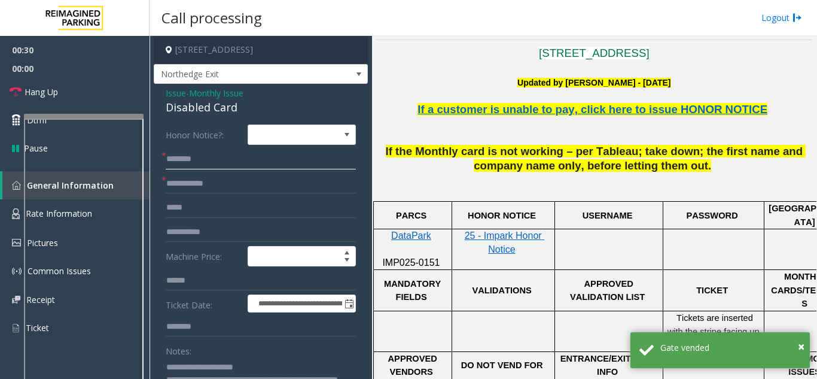
scroll to position [239, 0]
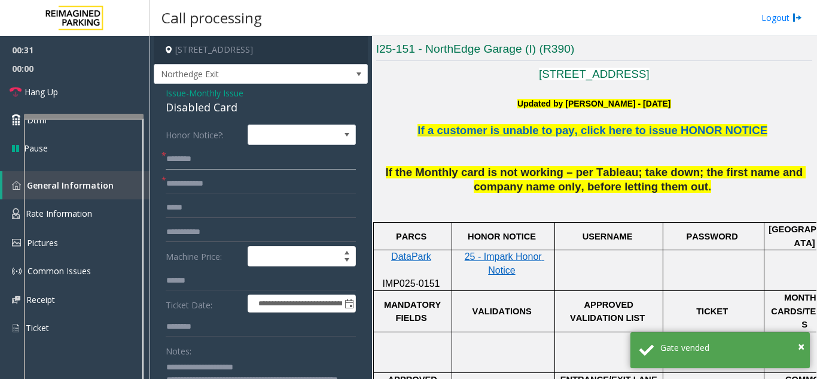
click at [168, 161] on input "text" at bounding box center [261, 159] width 190 height 20
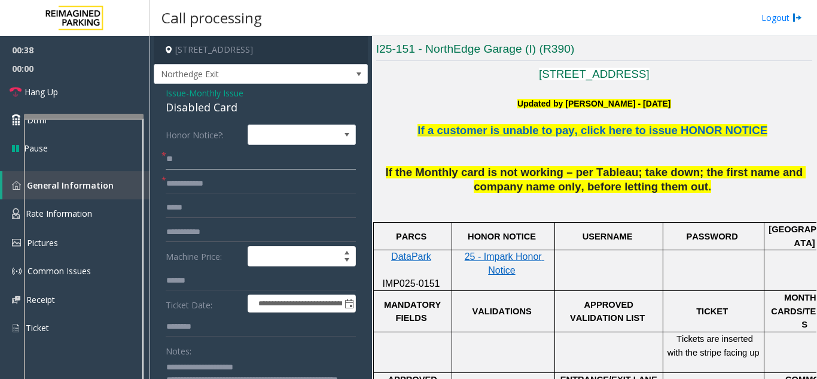
type input "*"
type input "**"
click at [177, 177] on input "text" at bounding box center [261, 184] width 190 height 20
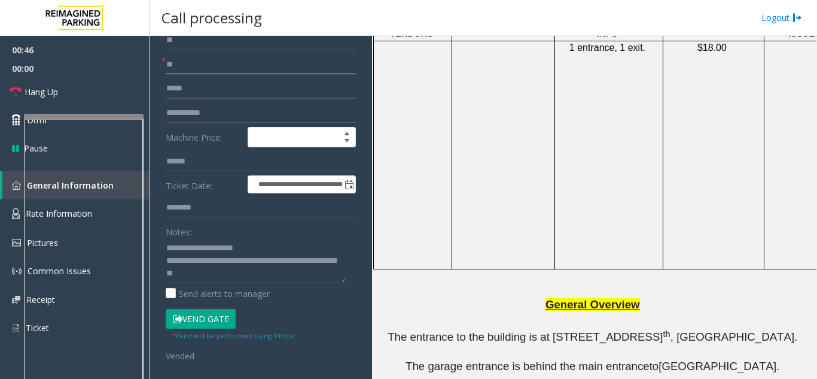
scroll to position [120, 0]
type input "**"
drag, startPoint x: 220, startPoint y: 260, endPoint x: 290, endPoint y: 257, distance: 70.1
click at [290, 257] on textarea at bounding box center [256, 260] width 181 height 45
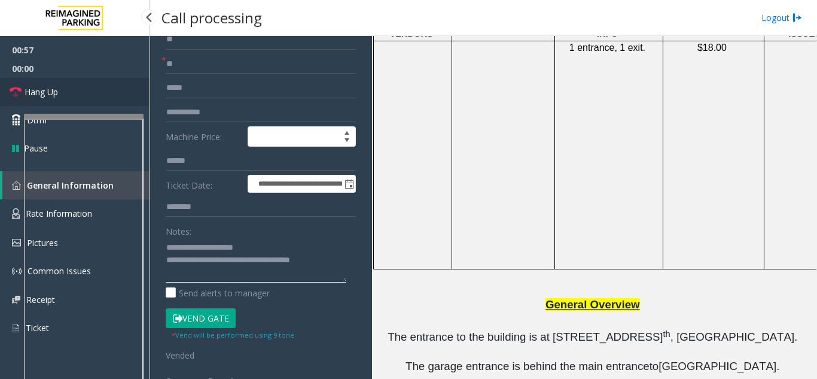
type textarea "**********"
click at [61, 93] on link "Hang Up" at bounding box center [75, 92] width 150 height 28
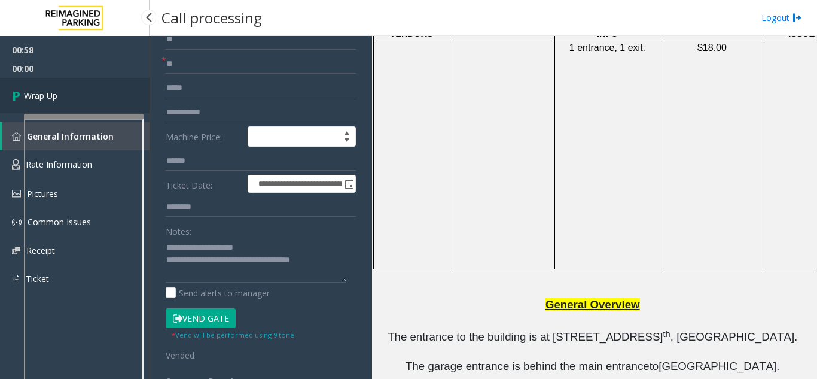
click at [61, 93] on link "Wrap Up" at bounding box center [75, 95] width 150 height 35
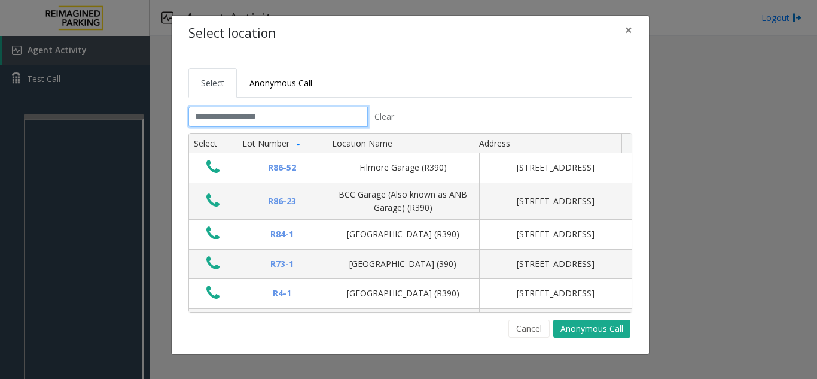
click at [206, 123] on input "text" at bounding box center [278, 117] width 180 height 20
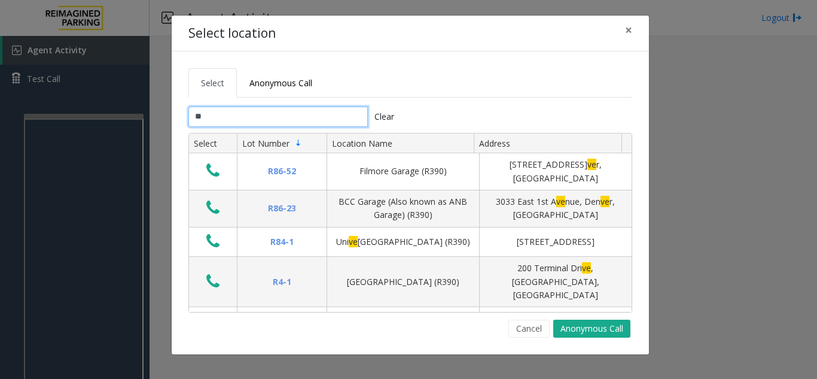
type input "*"
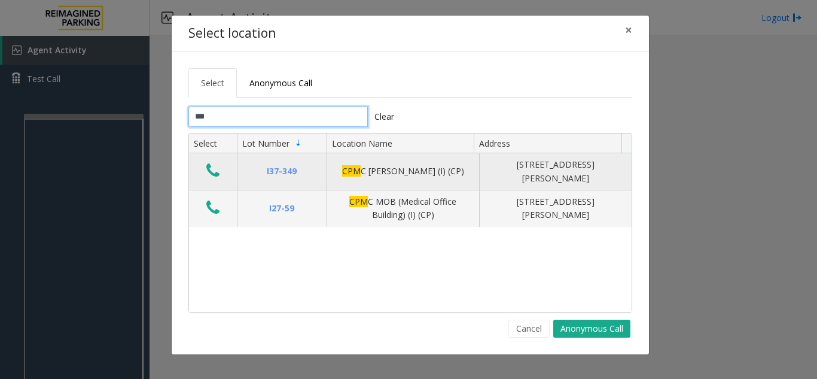
type input "***"
click at [211, 178] on icon "Data table" at bounding box center [212, 170] width 13 height 17
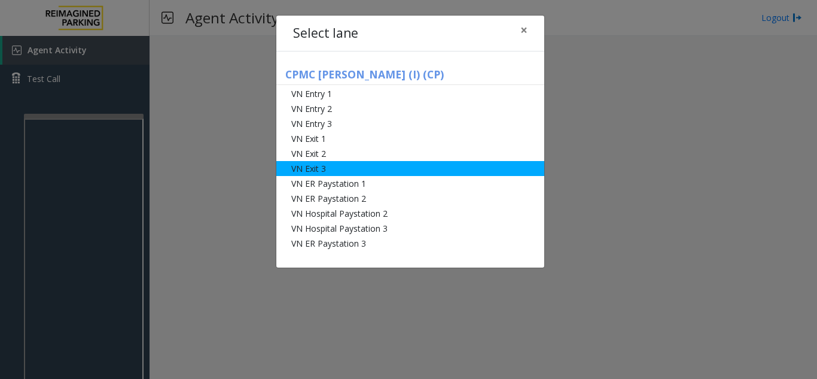
click at [360, 170] on li "VN Exit 3" at bounding box center [410, 168] width 268 height 15
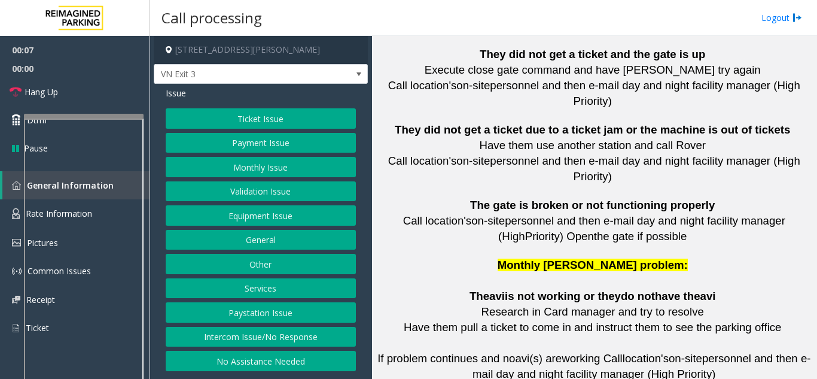
scroll to position [2932, 0]
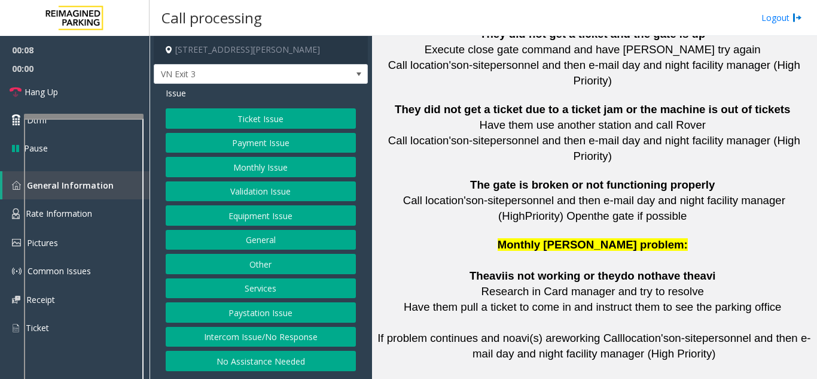
drag, startPoint x: 539, startPoint y: 293, endPoint x: 505, endPoint y: 281, distance: 35.8
drag, startPoint x: 503, startPoint y: 278, endPoint x: 547, endPoint y: 306, distance: 52.5
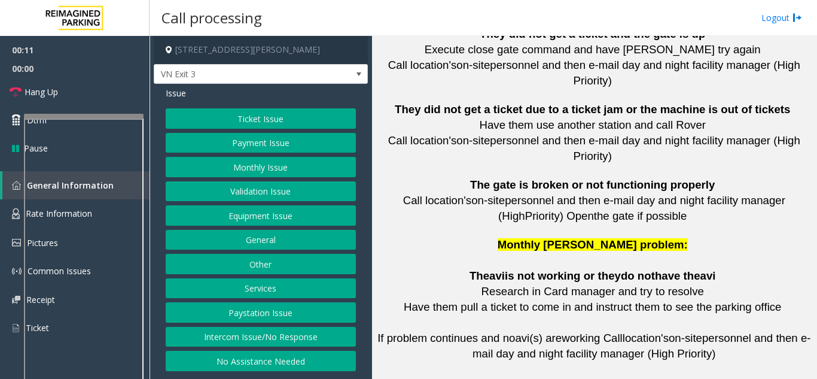
drag, startPoint x: 466, startPoint y: 280, endPoint x: 551, endPoint y: 278, distance: 85.0
copy tr "e [PHONE_NUMBER]"
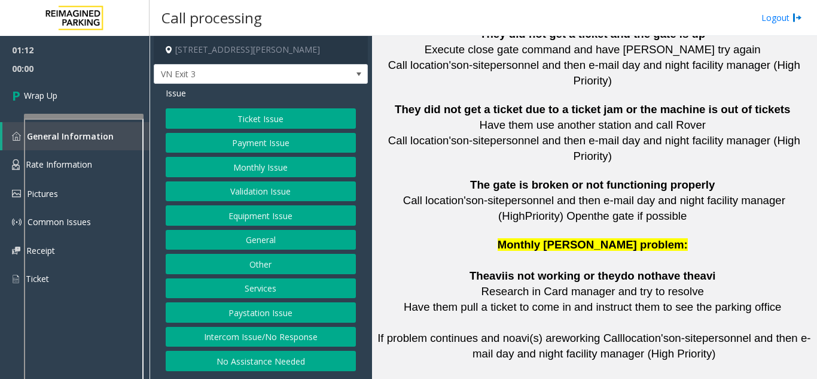
click at [253, 173] on button "Monthly Issue" at bounding box center [261, 167] width 190 height 20
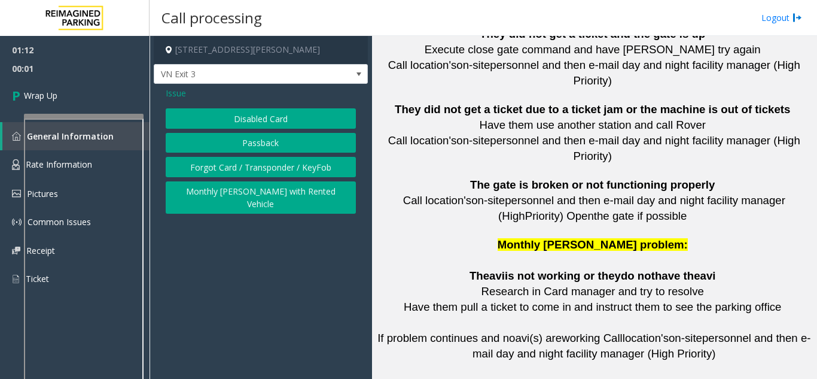
click at [242, 127] on button "Disabled Card" at bounding box center [261, 118] width 190 height 20
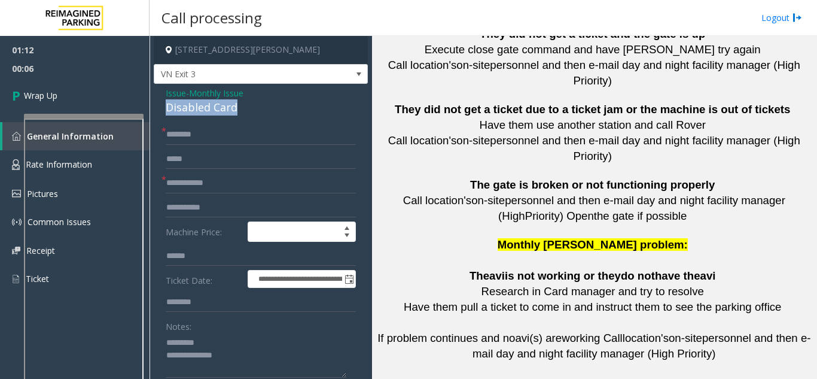
drag, startPoint x: 172, startPoint y: 107, endPoint x: 241, endPoint y: 104, distance: 68.3
click at [264, 107] on div "Disabled Card" at bounding box center [261, 107] width 190 height 16
click at [244, 365] on textarea at bounding box center [256, 355] width 181 height 45
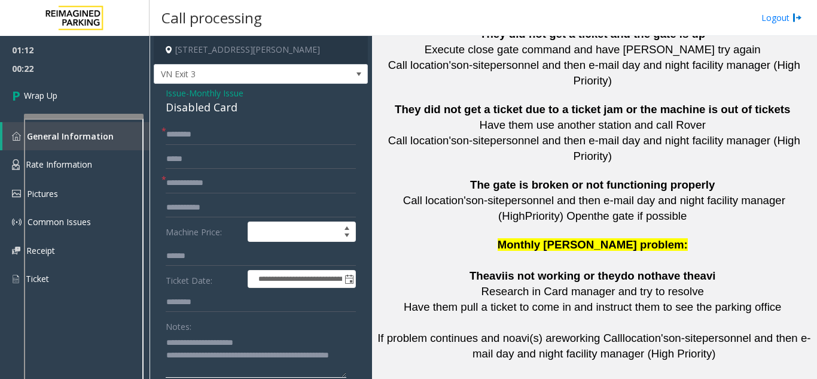
type textarea "**********"
click at [190, 135] on input "text" at bounding box center [261, 134] width 190 height 20
type input "**"
click at [183, 196] on form "**********" at bounding box center [261, 279] width 190 height 311
click at [186, 187] on input "text" at bounding box center [261, 183] width 190 height 20
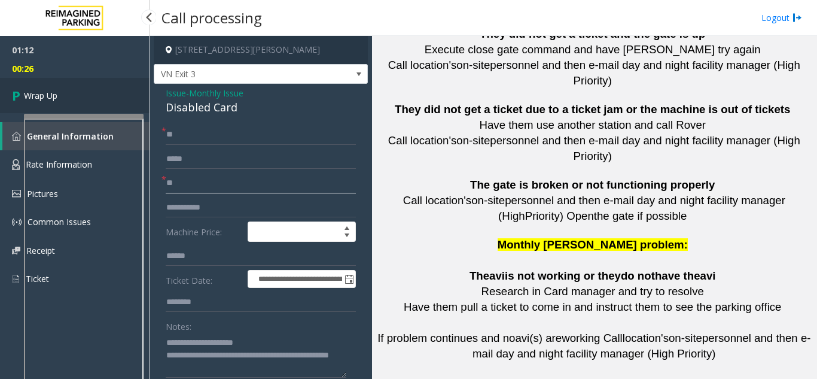
type input "**"
click at [74, 92] on link "Wrap Up" at bounding box center [75, 95] width 150 height 35
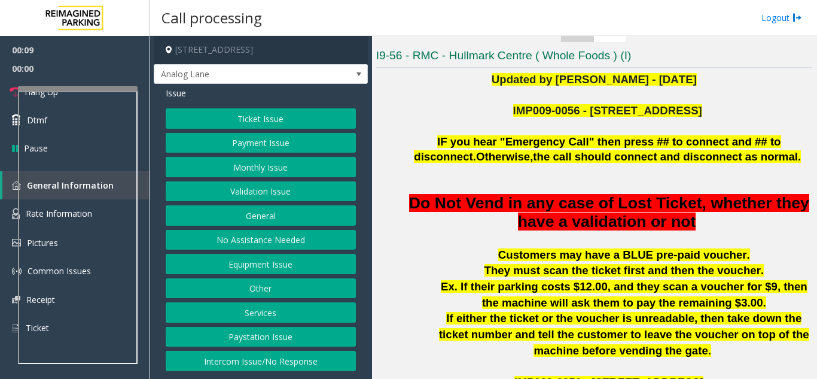
scroll to position [239, 0]
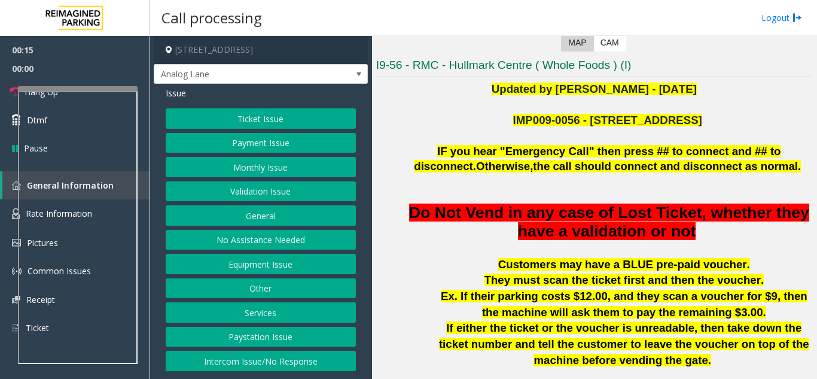
click at [267, 163] on button "Monthly Issue" at bounding box center [261, 167] width 190 height 20
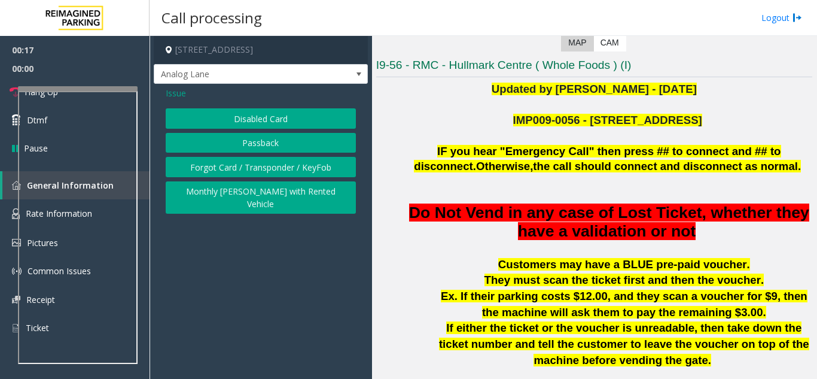
click at [178, 93] on span "Issue" at bounding box center [176, 93] width 20 height 13
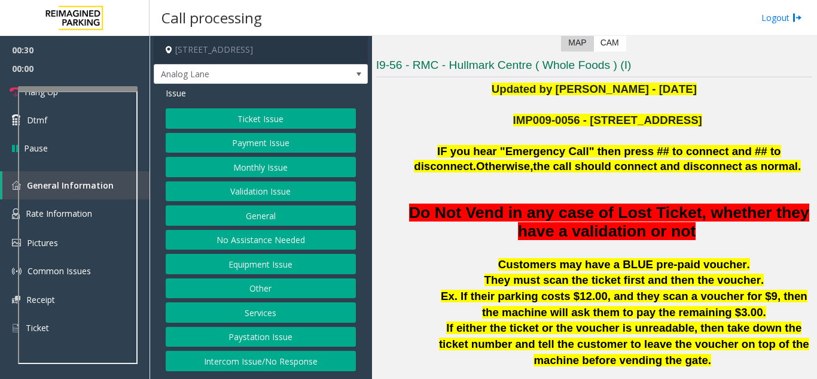
click at [280, 147] on button "Payment Issue" at bounding box center [261, 143] width 190 height 20
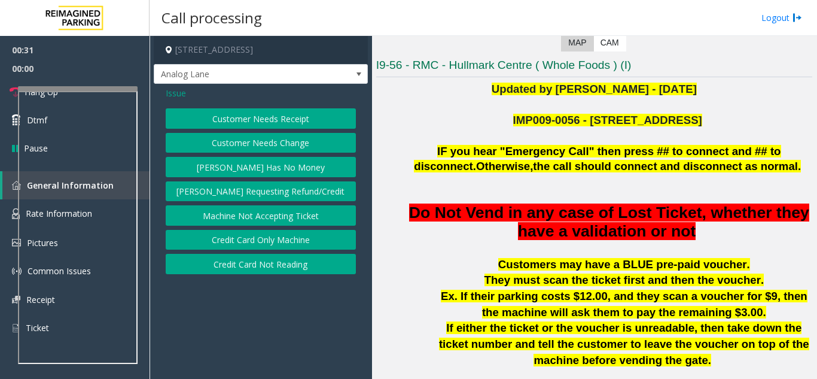
click at [258, 247] on button "Credit Card Only Machine" at bounding box center [261, 240] width 190 height 20
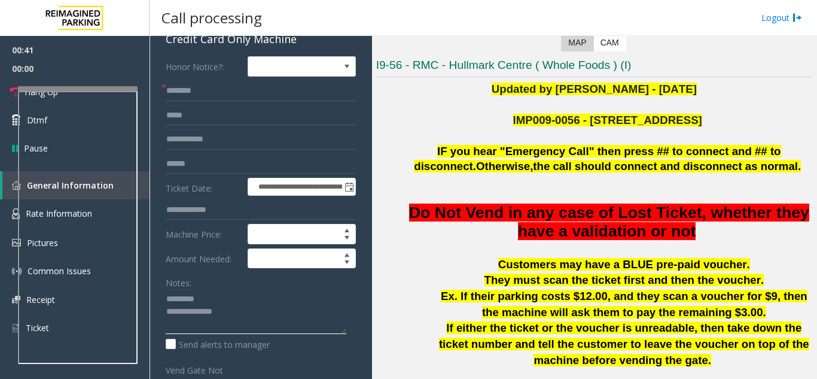
scroll to position [0, 0]
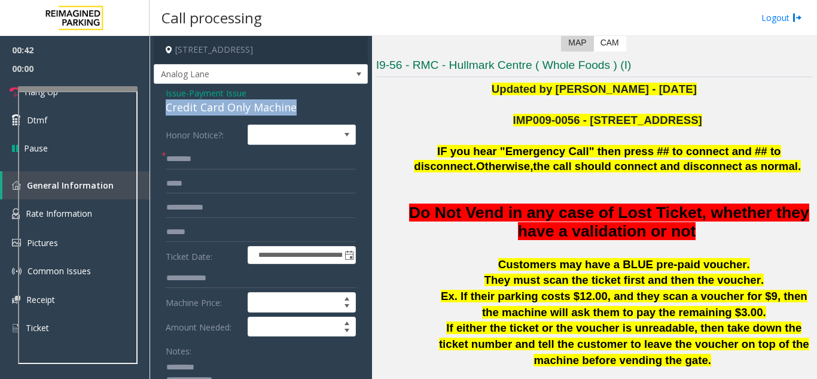
drag, startPoint x: 162, startPoint y: 107, endPoint x: 294, endPoint y: 110, distance: 132.3
drag, startPoint x: 133, startPoint y: 360, endPoint x: 230, endPoint y: 107, distance: 271.6
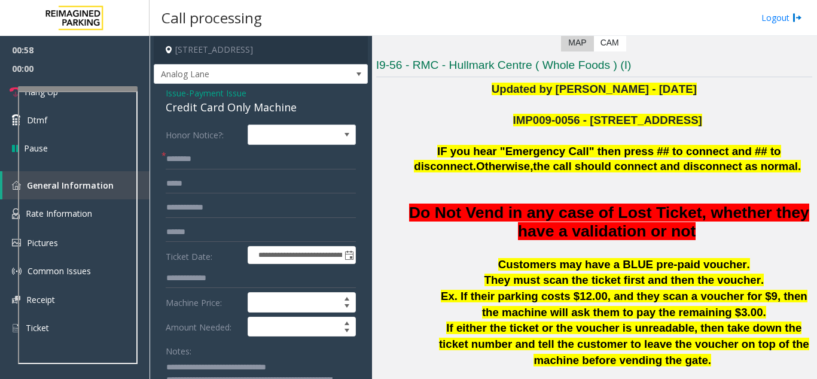
type textarea "**********"
click at [202, 161] on input "text" at bounding box center [261, 159] width 190 height 20
type input "******"
click at [242, 205] on input "text" at bounding box center [261, 207] width 190 height 20
click at [217, 232] on input "text" at bounding box center [261, 232] width 190 height 20
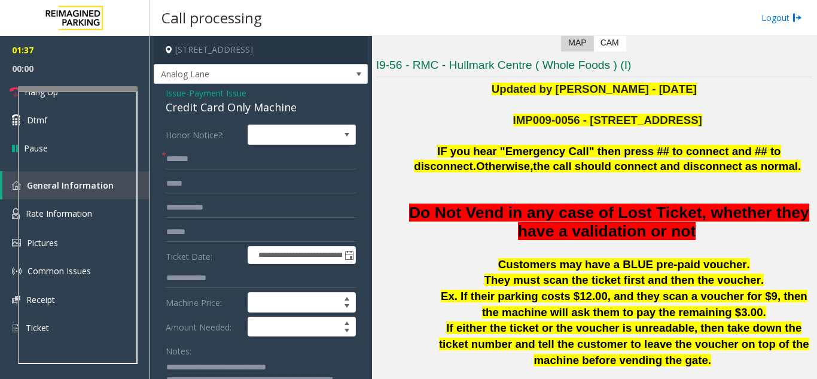
click at [211, 98] on span "Payment Issue" at bounding box center [217, 93] width 57 height 13
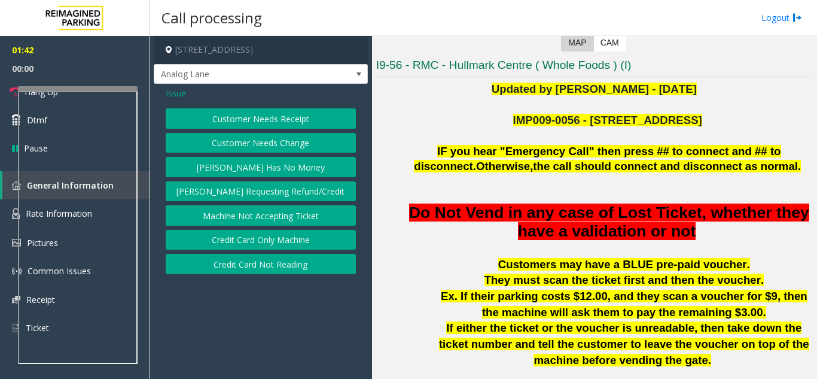
drag, startPoint x: 226, startPoint y: 139, endPoint x: 263, endPoint y: 263, distance: 128.7
click at [263, 263] on div "Customer Needs Receipt Customer Needs Change Parker Has No Money Parker Request…" at bounding box center [261, 191] width 190 height 166
click at [262, 264] on button "Credit Card Not Reading" at bounding box center [261, 264] width 190 height 20
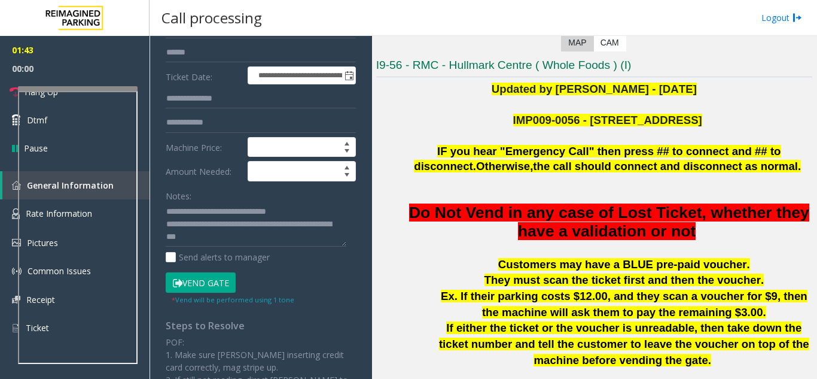
click at [214, 289] on button "Vend Gate" at bounding box center [201, 282] width 70 height 20
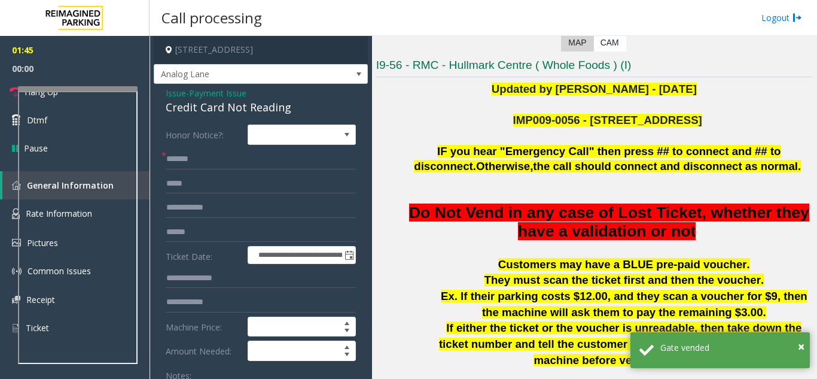
click at [207, 96] on span "Payment Issue" at bounding box center [217, 93] width 57 height 13
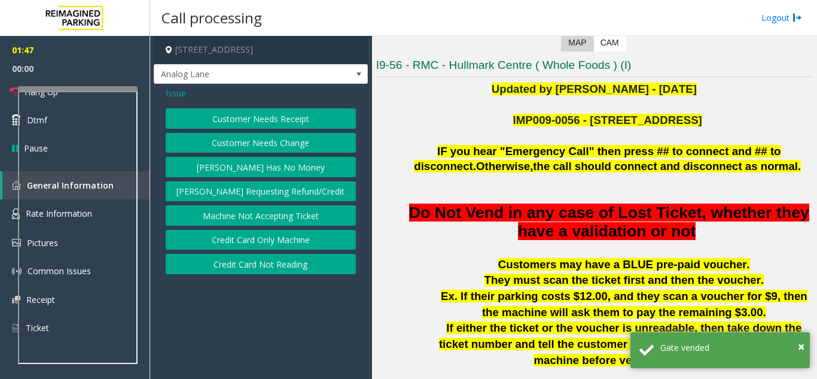
click at [183, 86] on div "Issue Customer Needs Receipt Customer Needs Change Parker Has No Money Parker R…" at bounding box center [261, 182] width 214 height 196
click at [257, 244] on button "Credit Card Only Machine" at bounding box center [261, 240] width 190 height 20
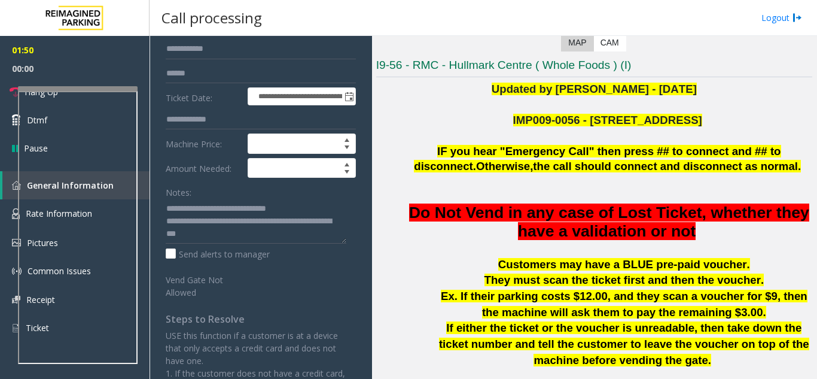
scroll to position [180, 0]
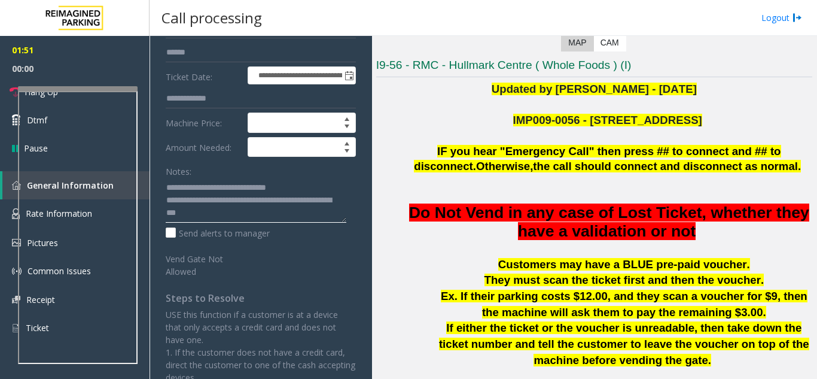
click at [322, 187] on textarea at bounding box center [256, 200] width 181 height 45
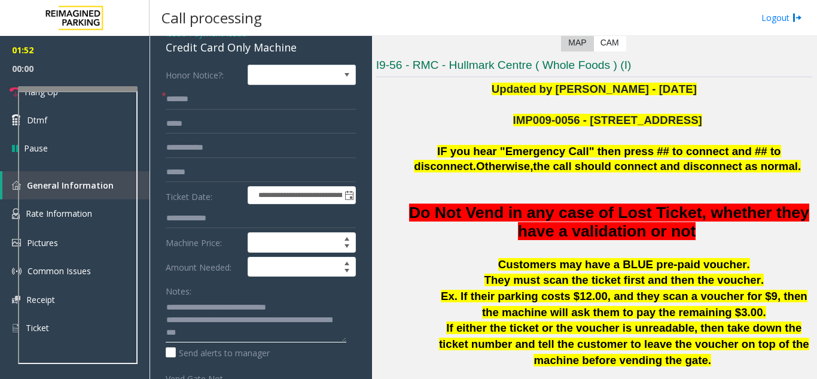
scroll to position [0, 0]
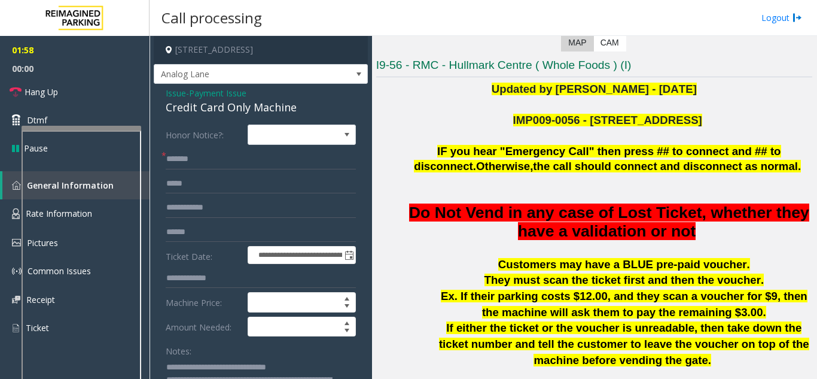
click at [82, 129] on div at bounding box center [82, 128] width 120 height 5
click at [72, 95] on link "Hang Up" at bounding box center [75, 92] width 150 height 28
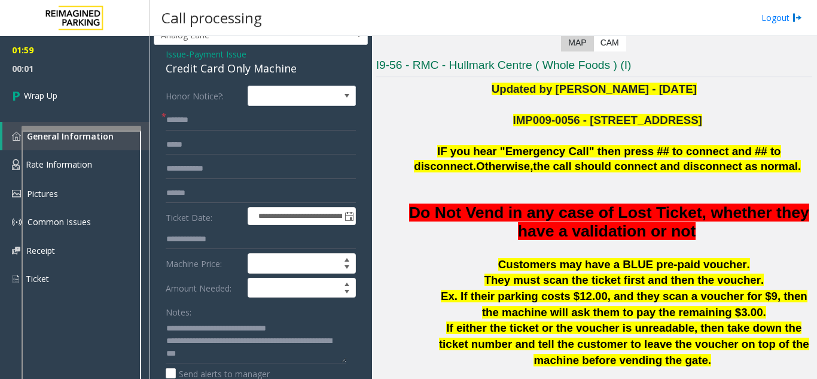
scroll to position [60, 0]
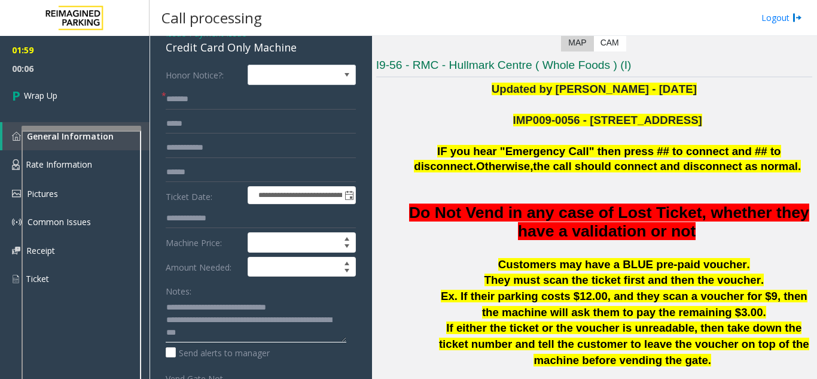
click at [235, 329] on textarea at bounding box center [256, 319] width 181 height 45
click at [223, 321] on textarea at bounding box center [256, 319] width 181 height 45
click at [220, 320] on textarea at bounding box center [256, 319] width 181 height 45
click at [236, 328] on textarea at bounding box center [256, 319] width 181 height 45
click at [325, 308] on textarea at bounding box center [256, 319] width 181 height 45
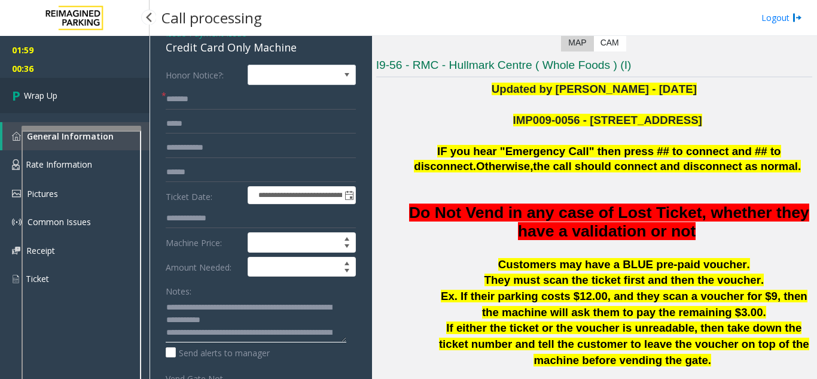
type textarea "**********"
click at [79, 86] on link "Wrap Up" at bounding box center [75, 95] width 150 height 35
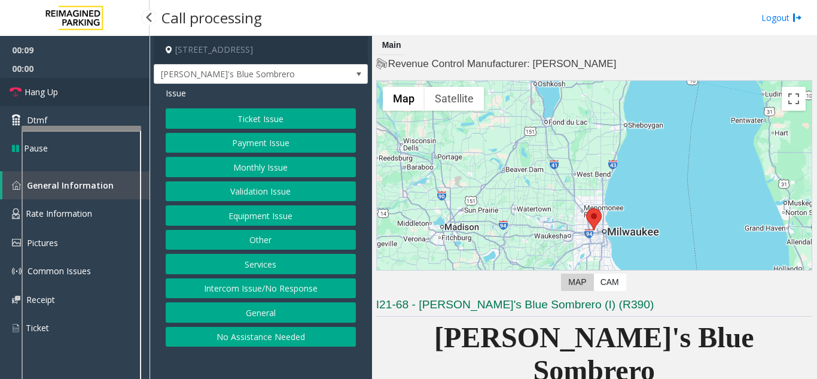
click at [63, 96] on link "Hang Up" at bounding box center [75, 92] width 150 height 28
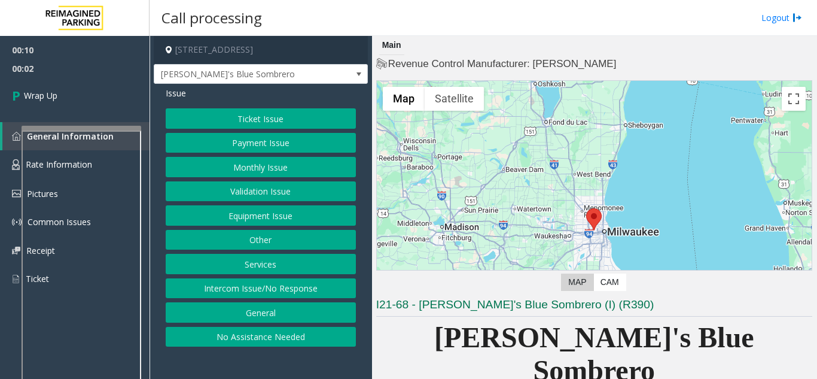
click at [284, 334] on button "No Assistance Needed" at bounding box center [261, 337] width 190 height 20
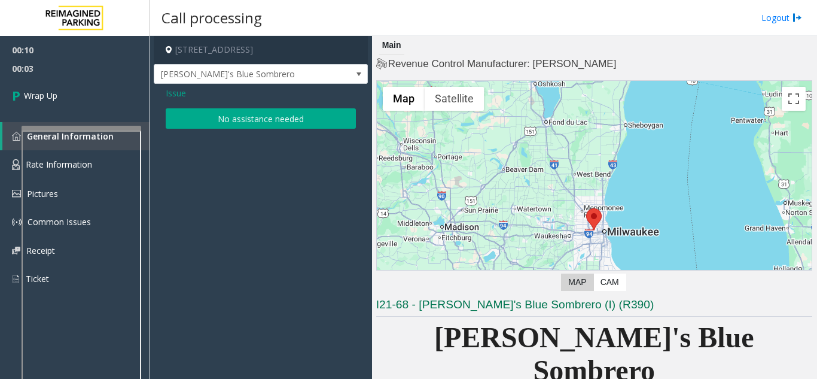
click at [233, 135] on app-call-processing-form "7615 West State Street, Wauwatosa, WI Jose's Blue Sombrero Issue No assistance …" at bounding box center [261, 207] width 223 height 343
click at [230, 126] on button "No assistance needed" at bounding box center [261, 118] width 190 height 20
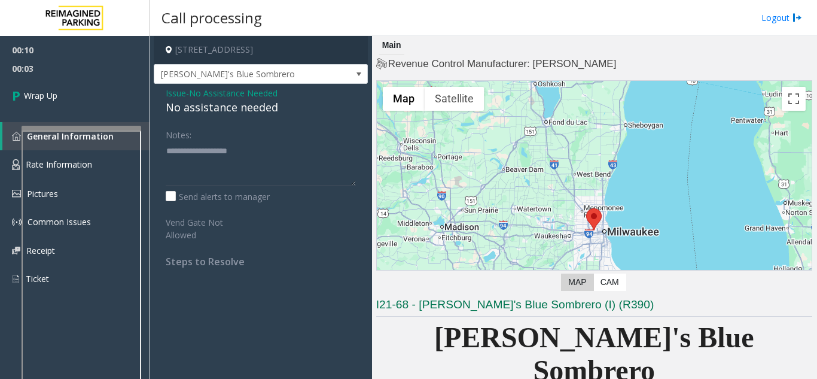
click at [218, 110] on div "No assistance needed" at bounding box center [261, 107] width 190 height 16
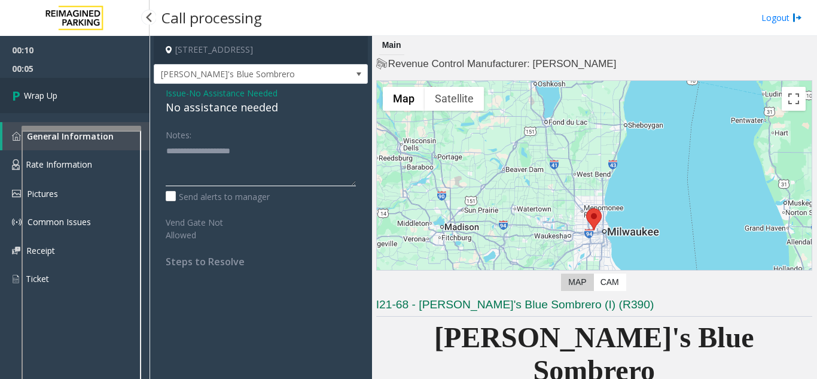
type textarea "**********"
click at [100, 93] on link "Wrap Up" at bounding box center [75, 95] width 150 height 35
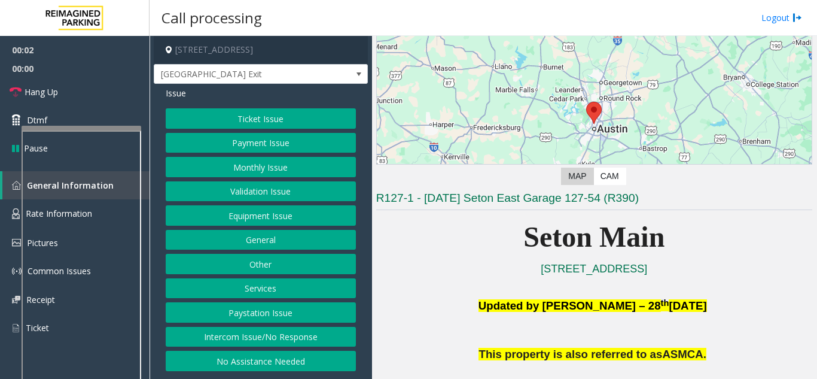
scroll to position [180, 0]
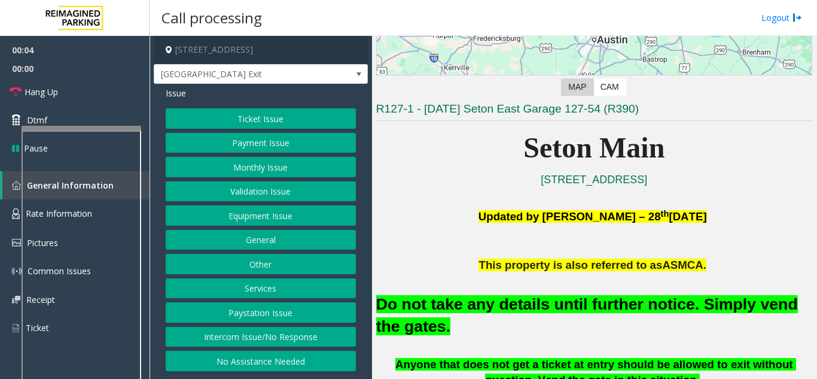
click at [237, 215] on button "Equipment Issue" at bounding box center [261, 215] width 190 height 20
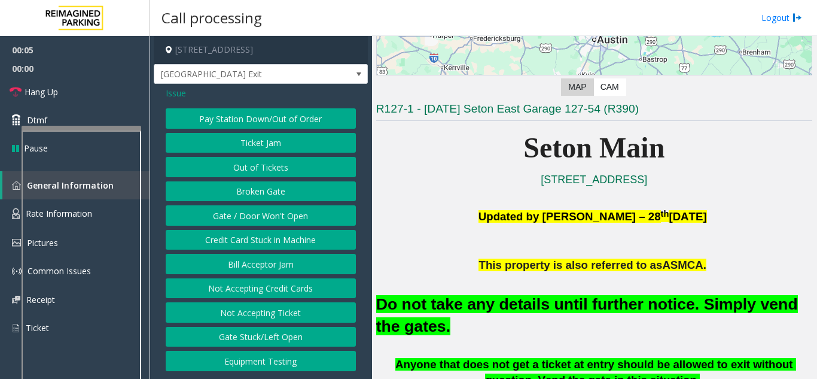
click at [298, 209] on button "Gate / Door Won't Open" at bounding box center [261, 215] width 190 height 20
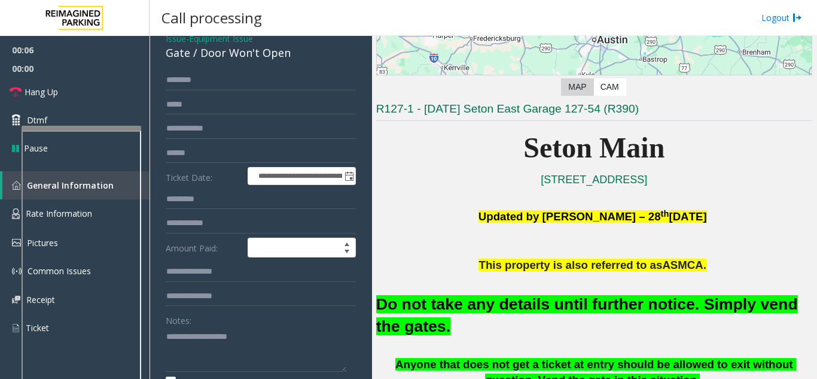
scroll to position [120, 0]
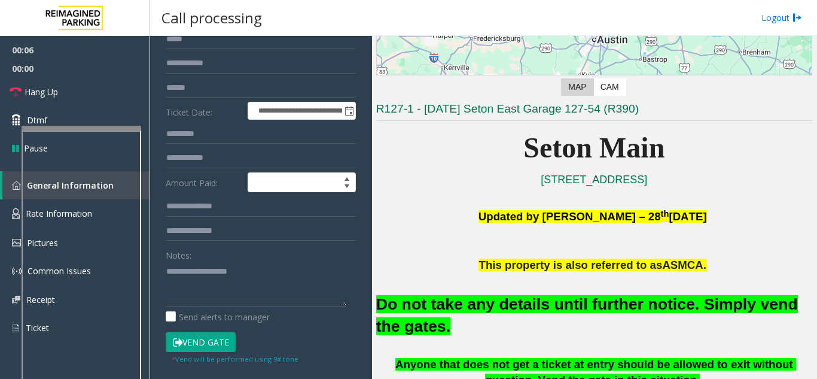
click at [202, 345] on button "Vend Gate" at bounding box center [201, 342] width 70 height 20
click at [514, 298] on font "Do not take any details until further notice. Simply vend the gates." at bounding box center [587, 315] width 422 height 40
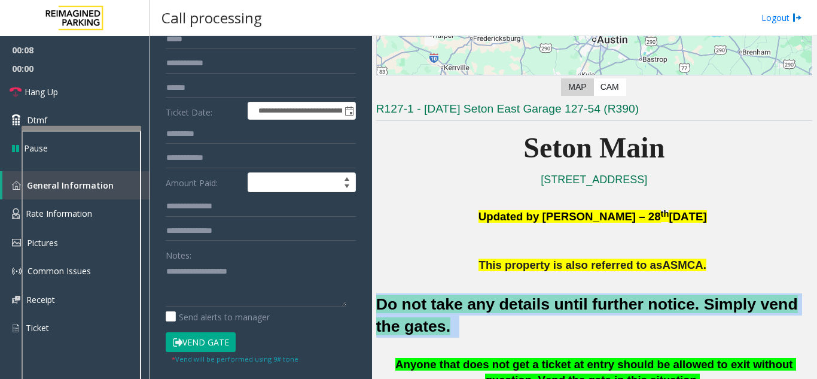
click at [514, 298] on font "Do not take any details until further notice. Simply vend the gates." at bounding box center [587, 315] width 422 height 40
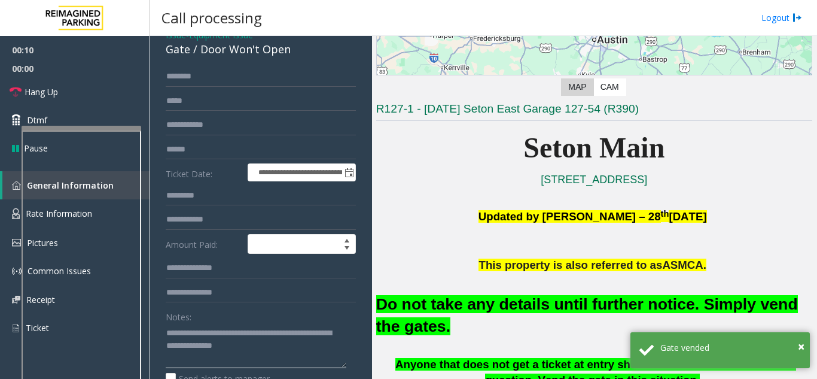
scroll to position [0, 0]
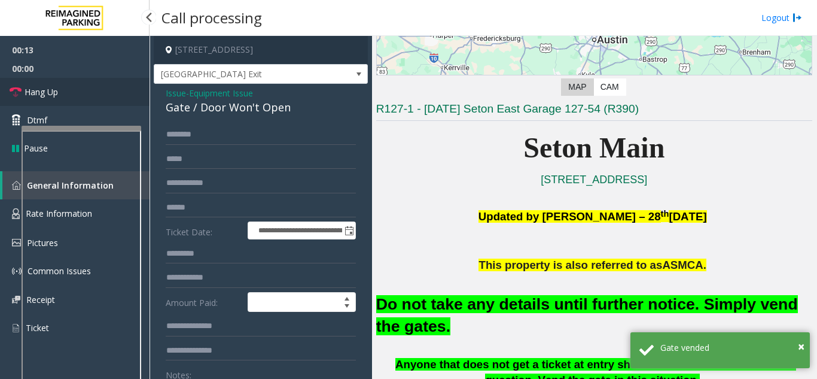
type textarea "**********"
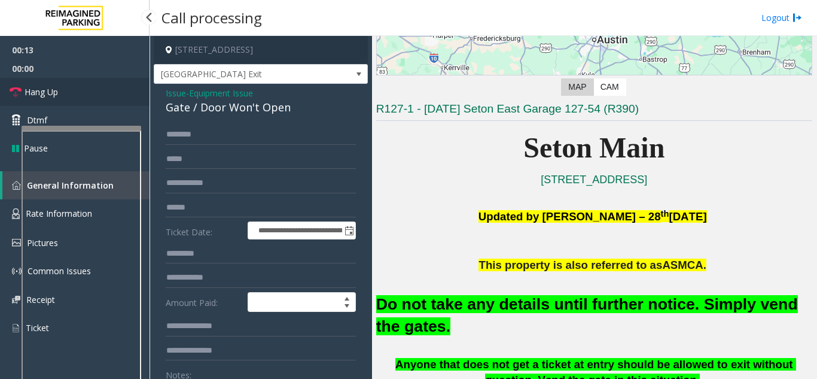
click at [90, 92] on link "Hang Up" at bounding box center [75, 92] width 150 height 28
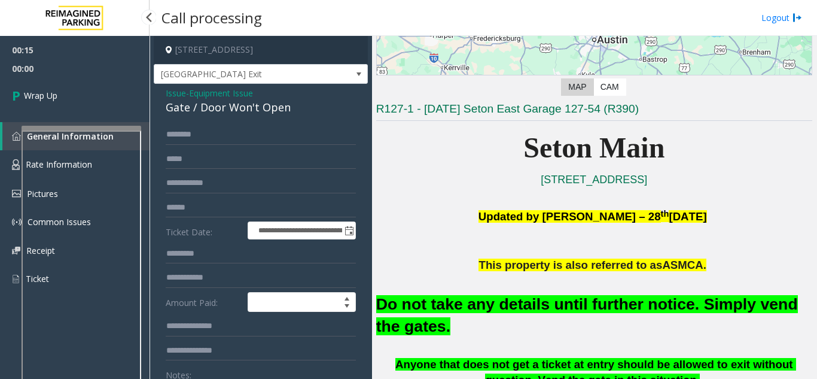
click at [90, 92] on link "Wrap Up" at bounding box center [75, 95] width 150 height 35
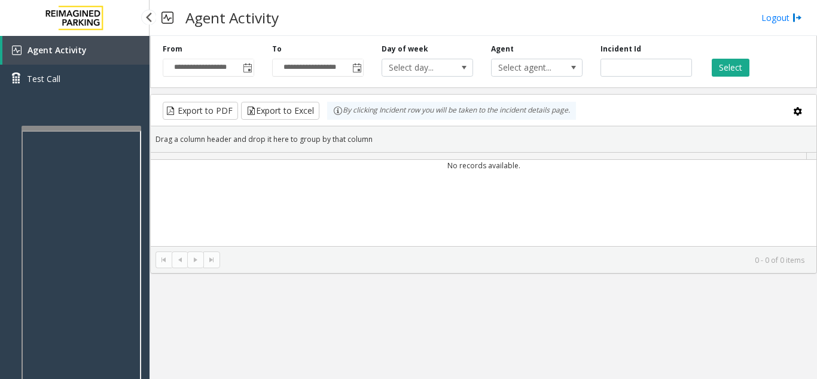
click at [90, 92] on link "Test Call" at bounding box center [75, 79] width 150 height 28
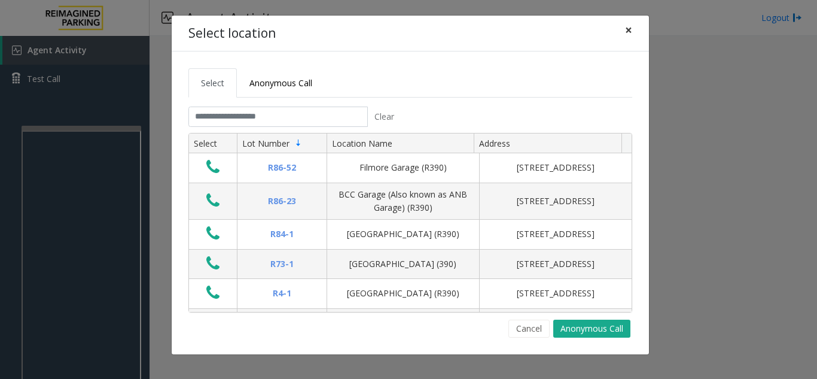
click at [626, 29] on span "×" at bounding box center [628, 30] width 7 height 17
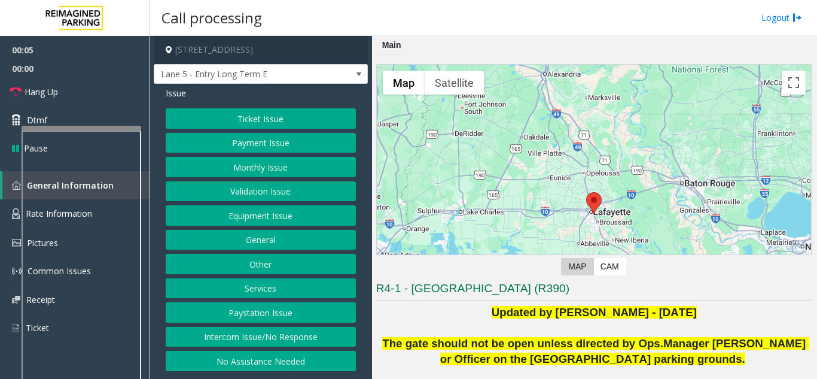
click at [255, 337] on button "Intercom Issue/No Response" at bounding box center [261, 337] width 190 height 20
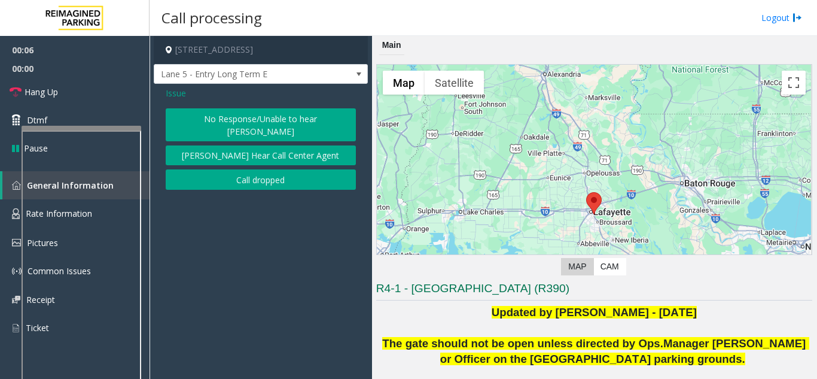
click at [240, 121] on button "No Response/Unable to hear [PERSON_NAME]" at bounding box center [261, 124] width 190 height 33
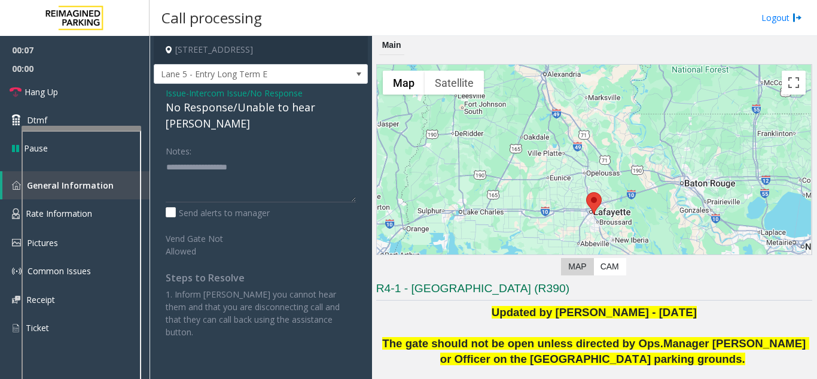
click at [227, 111] on div "No Response/Unable to hear [PERSON_NAME]" at bounding box center [261, 115] width 190 height 32
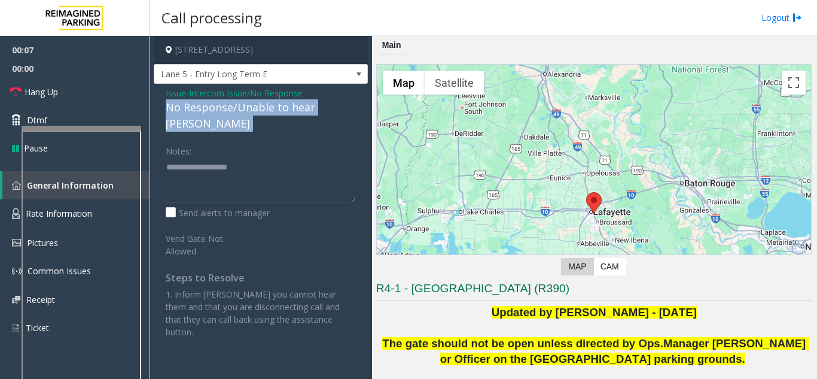
click at [227, 111] on div "No Response/Unable to hear [PERSON_NAME]" at bounding box center [261, 115] width 190 height 32
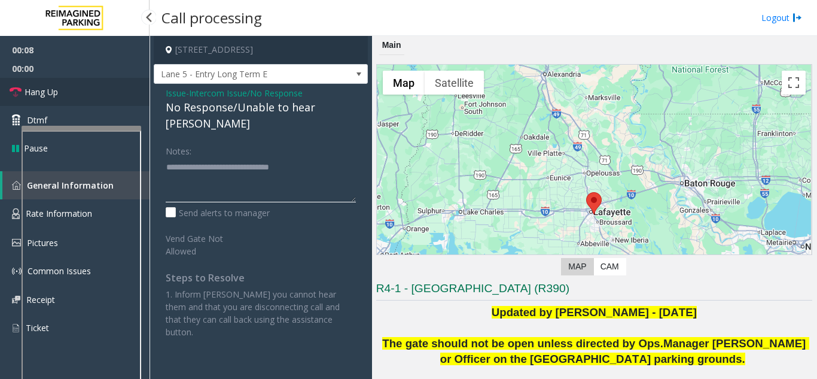
type textarea "**********"
click at [51, 100] on link "Hang Up" at bounding box center [75, 92] width 150 height 28
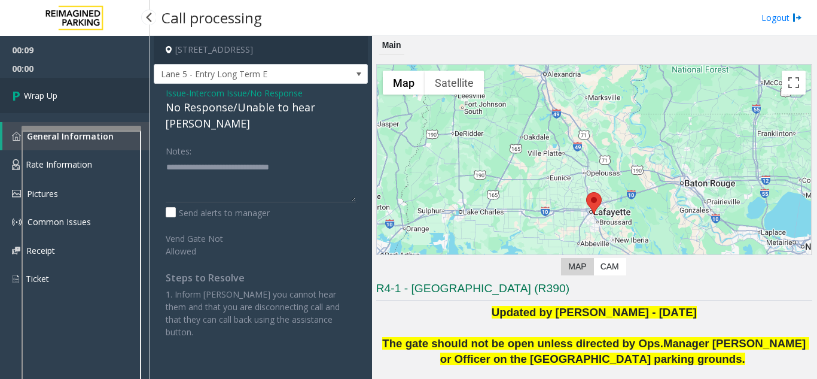
click at [51, 100] on span "Wrap Up" at bounding box center [41, 95] width 34 height 13
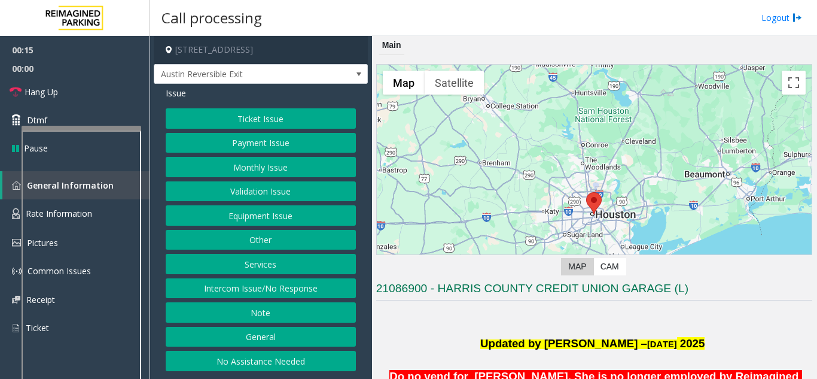
click at [278, 165] on button "Monthly Issue" at bounding box center [261, 167] width 190 height 20
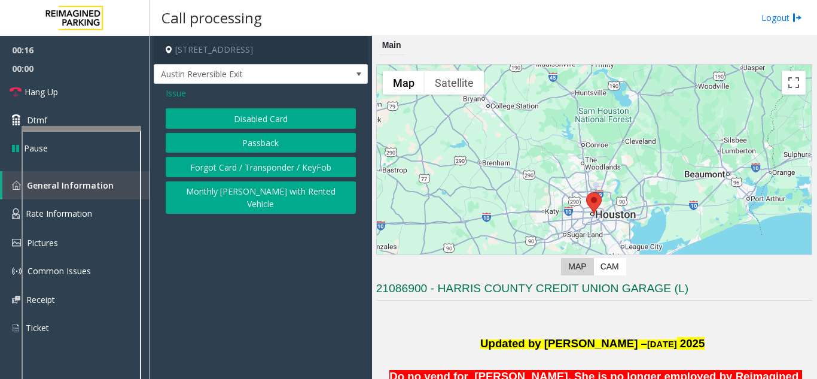
click at [247, 118] on button "Disabled Card" at bounding box center [261, 118] width 190 height 20
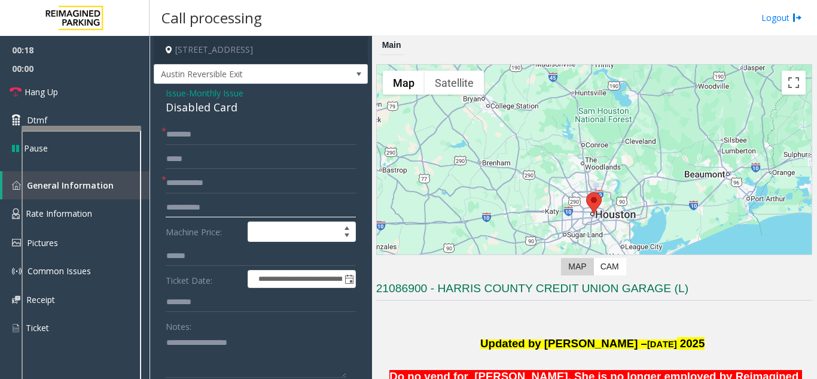
click at [202, 208] on input "text" at bounding box center [261, 207] width 190 height 20
type input "**********"
drag, startPoint x: 164, startPoint y: 111, endPoint x: 239, endPoint y: 114, distance: 74.8
type textarea "**********"
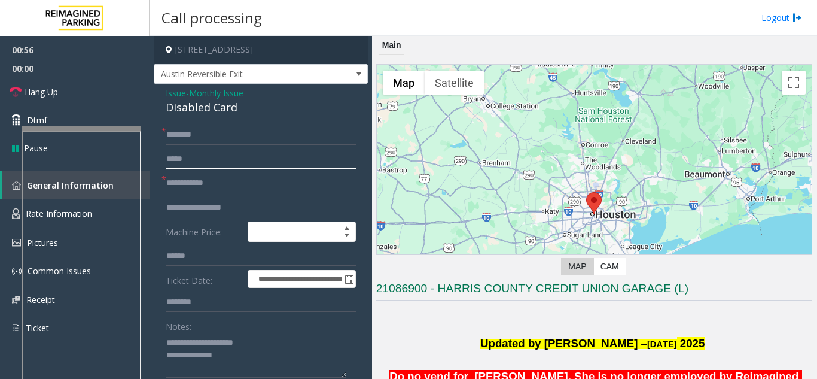
click at [194, 151] on input "text" at bounding box center [261, 159] width 190 height 20
click at [195, 130] on input "text" at bounding box center [261, 134] width 190 height 20
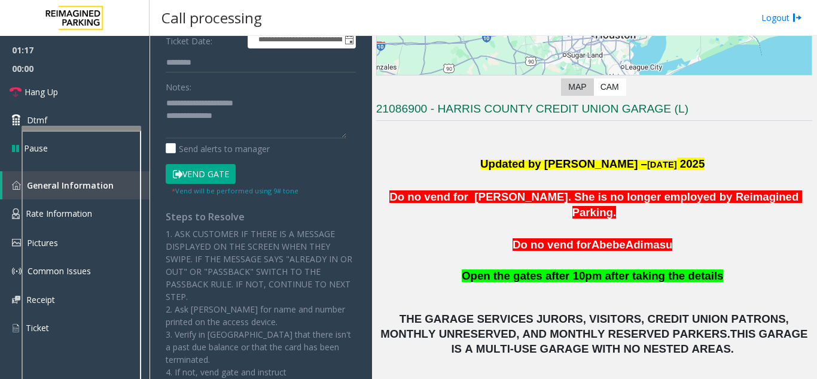
scroll to position [299, 0]
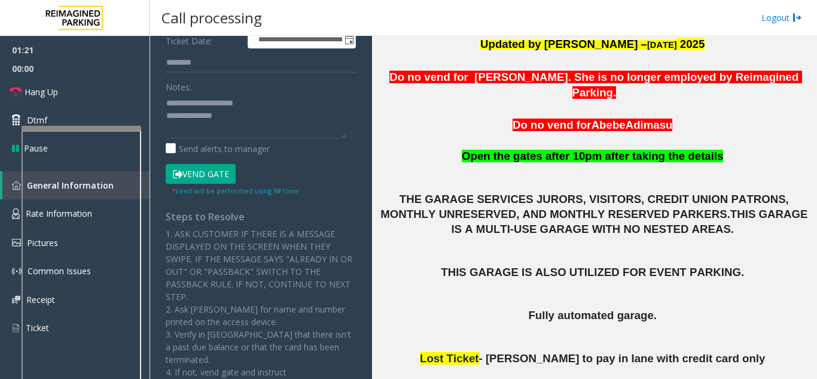
type input "********"
click at [190, 185] on div "* Vend will be performed using 9# tone" at bounding box center [235, 190] width 127 height 13
type textarea "**********"
click at [99, 86] on link "Hang Up" at bounding box center [75, 92] width 150 height 28
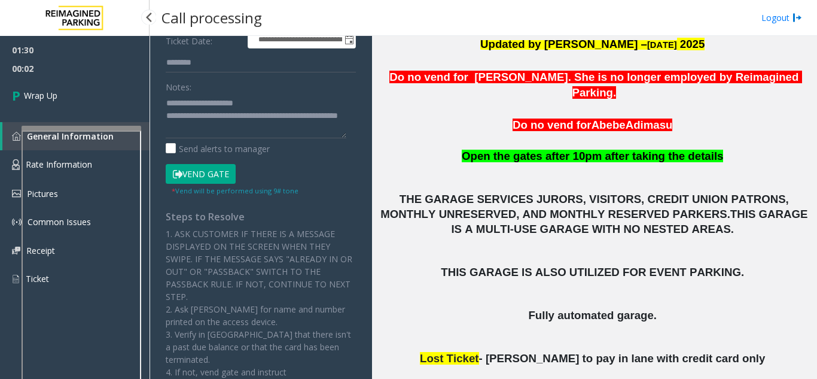
click at [113, 119] on div "01:30 00:02 Wrap Up General Information Rate Information Pictures Common Issues…" at bounding box center [75, 169] width 150 height 267
click at [70, 99] on link "Wrap Up" at bounding box center [75, 95] width 150 height 35
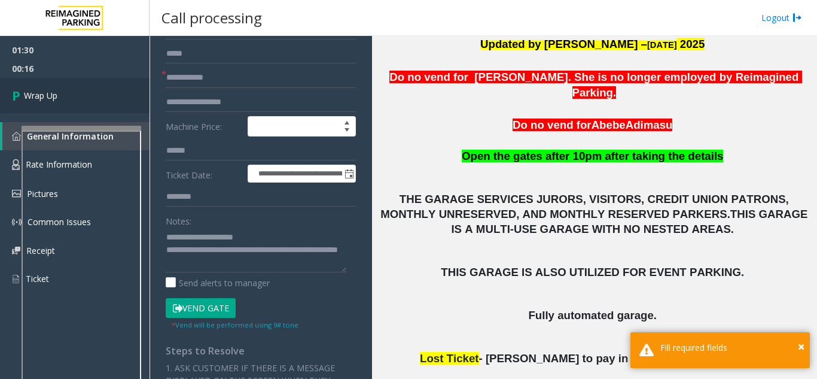
scroll to position [0, 0]
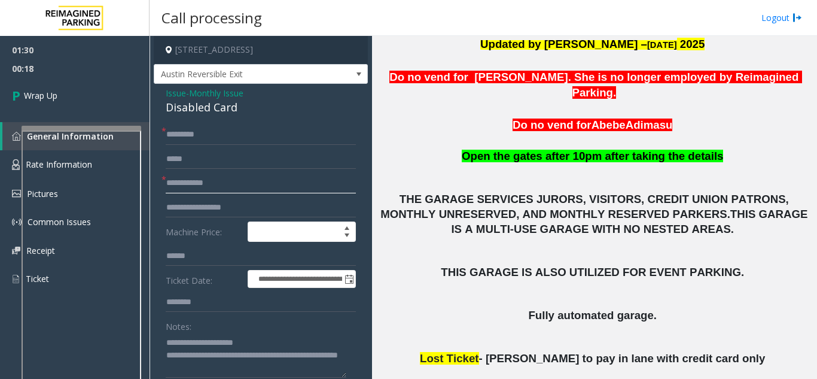
click at [203, 188] on input "text" at bounding box center [261, 183] width 190 height 20
drag, startPoint x: 253, startPoint y: 203, endPoint x: 214, endPoint y: 211, distance: 39.7
type input "**********"
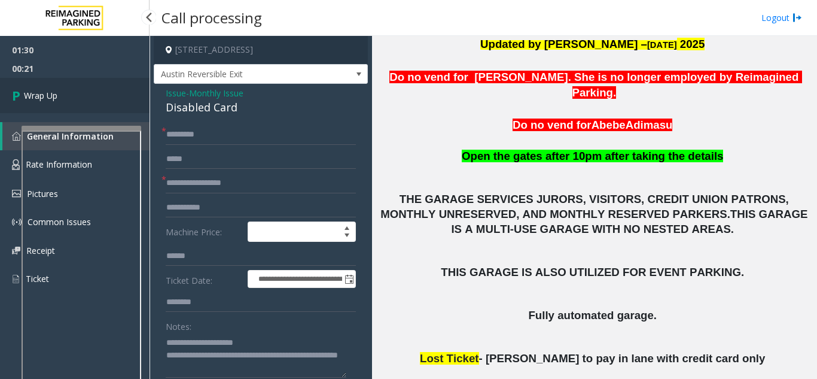
click at [59, 88] on link "Wrap Up" at bounding box center [75, 95] width 150 height 35
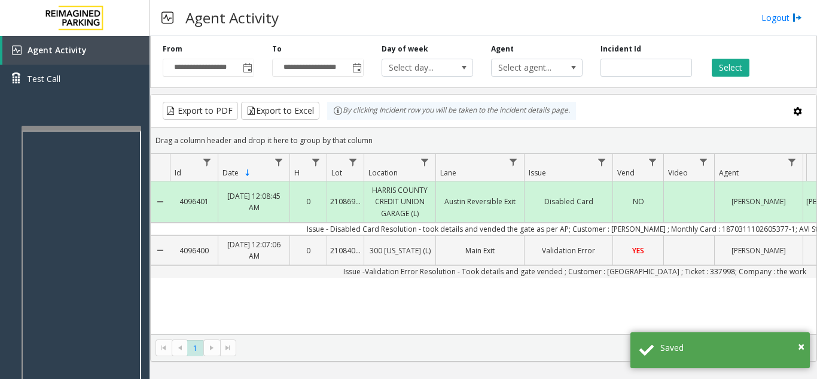
drag, startPoint x: 817, startPoint y: 385, endPoint x: 817, endPoint y: 399, distance: 13.8
click at [817, 378] on html "**********" at bounding box center [408, 189] width 817 height 379
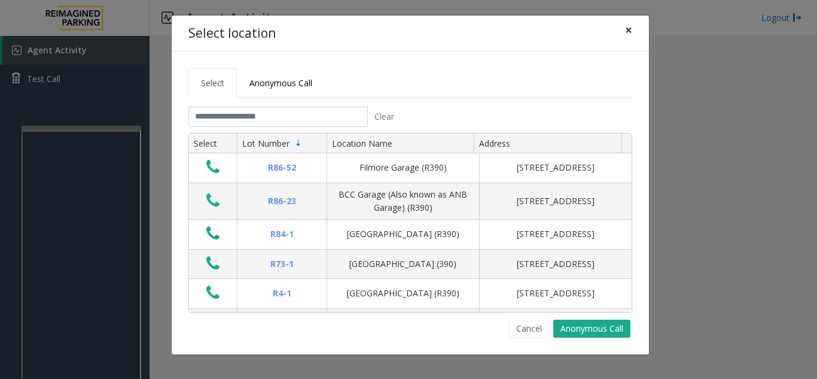
click at [631, 25] on span "×" at bounding box center [628, 30] width 7 height 17
